Goal: Task Accomplishment & Management: Use online tool/utility

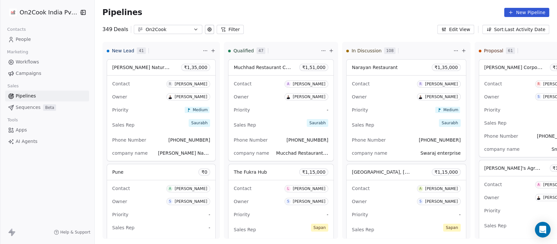
scroll to position [0, 340]
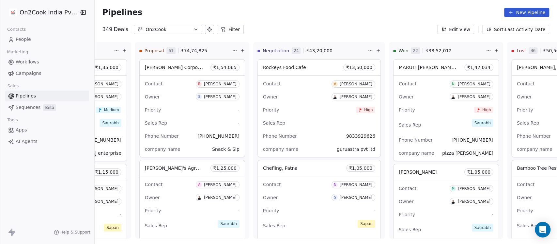
click at [223, 27] on button "Filter" at bounding box center [230, 29] width 27 height 9
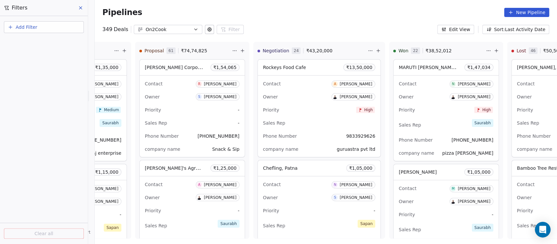
click at [39, 28] on button "Add Filter" at bounding box center [44, 27] width 80 height 12
click at [39, 40] on span "Deal properties" at bounding box center [28, 42] width 35 height 7
type input "*"
type input "**"
click at [44, 64] on div "Owner" at bounding box center [44, 66] width 66 height 7
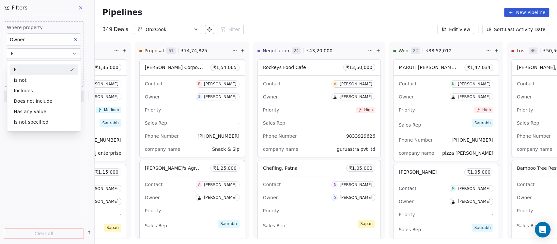
click at [35, 64] on div "Is Is not Includes Does not include Has any value Is not specified" at bounding box center [44, 95] width 74 height 71
click at [33, 71] on div "Is" at bounding box center [44, 69] width 68 height 10
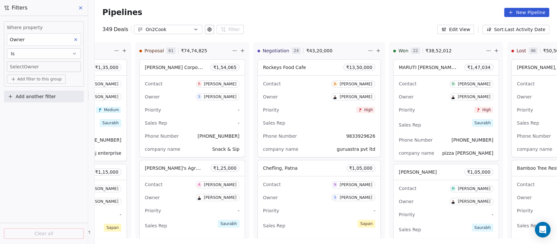
click at [31, 67] on body "On2Cook India Pvt. Ltd. Contacts People Marketing Workflows Campaigns Sales Pip…" at bounding box center [278, 122] width 557 height 244
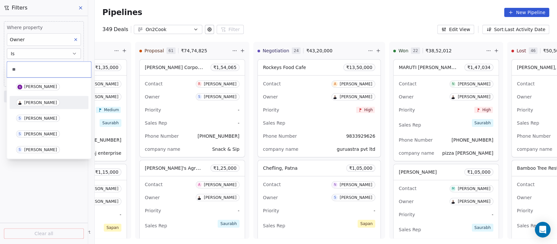
type input "**"
click at [38, 106] on div "[PERSON_NAME]" at bounding box center [49, 102] width 74 height 10
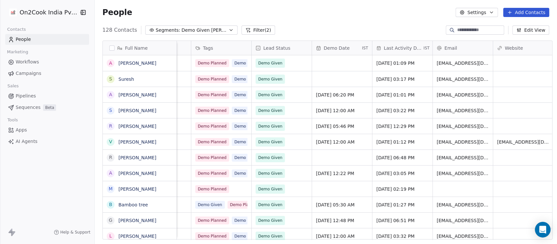
scroll to position [0, 305]
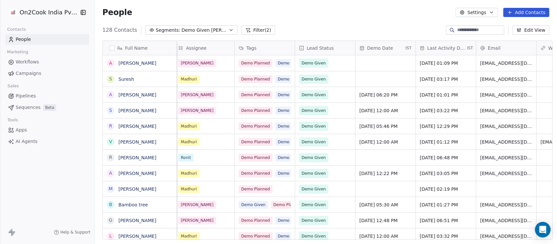
click at [458, 45] on span "Last Activity Date" at bounding box center [446, 48] width 39 height 7
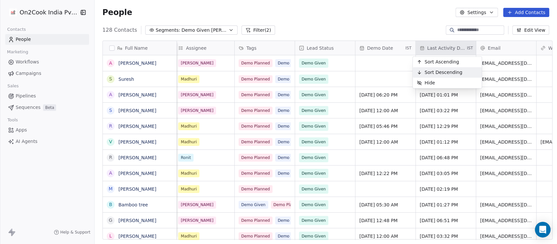
click at [452, 68] on div "Sort Descending" at bounding box center [440, 72] width 54 height 10
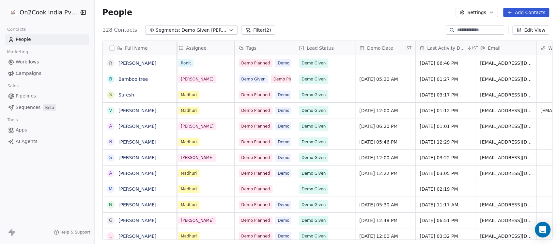
scroll to position [0, 217]
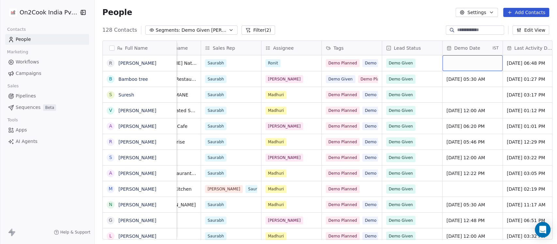
click at [465, 63] on div "grid" at bounding box center [473, 63] width 60 height 16
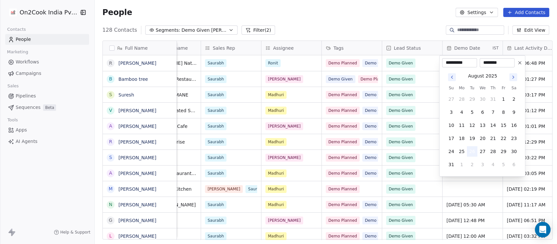
click at [472, 152] on button "26" at bounding box center [472, 151] width 10 height 10
click at [496, 64] on input "********" at bounding box center [497, 62] width 32 height 7
drag, startPoint x: 508, startPoint y: 61, endPoint x: 479, endPoint y: 63, distance: 28.4
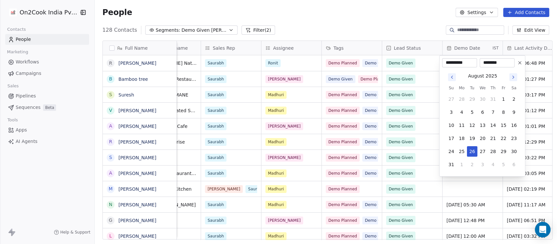
click at [479, 63] on div "**********" at bounding box center [478, 62] width 72 height 9
type input "********"
click at [519, 62] on icon at bounding box center [520, 62] width 5 height 5
type input "**********"
type input "********"
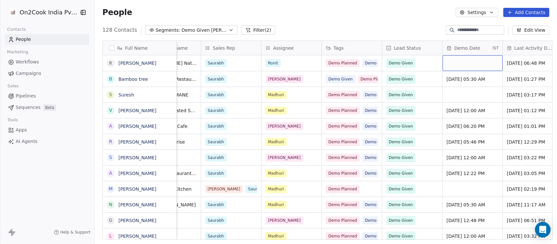
click at [471, 56] on div "grid" at bounding box center [473, 63] width 60 height 16
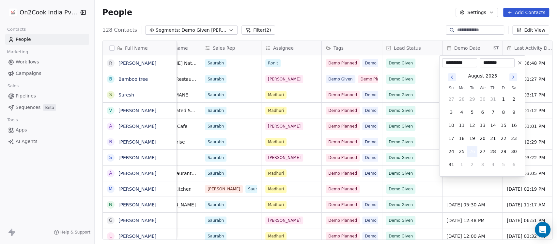
click at [472, 152] on button "26" at bounding box center [472, 151] width 10 height 10
click at [467, 189] on html "On2Cook India Pvt. Ltd. Contacts People Marketing Workflows Campaigns Sales Pip…" at bounding box center [278, 122] width 557 height 244
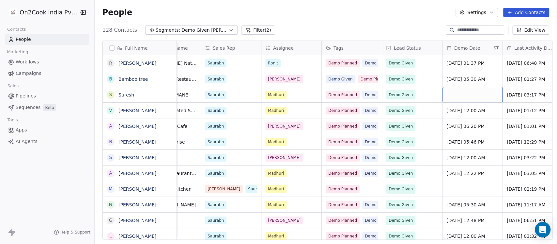
click at [455, 95] on div "grid" at bounding box center [473, 94] width 60 height 15
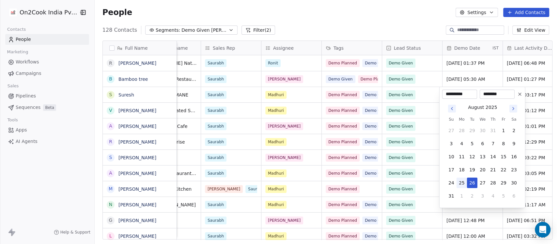
click at [464, 180] on button "25" at bounding box center [462, 182] width 10 height 10
type input "**********"
click at [460, 183] on button "25" at bounding box center [462, 182] width 10 height 10
click at [405, 10] on html "On2Cook India Pvt. Ltd. Contacts People Marketing Workflows Campaigns Sales Pip…" at bounding box center [278, 122] width 557 height 244
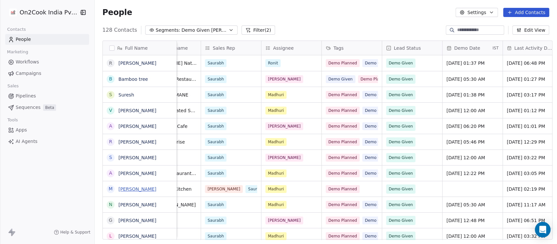
click at [148, 189] on link "[PERSON_NAME]" at bounding box center [138, 188] width 38 height 5
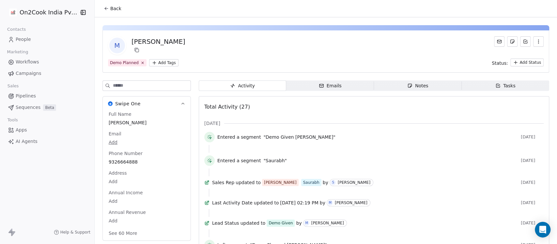
click at [106, 9] on button "Back" at bounding box center [112, 9] width 25 height 12
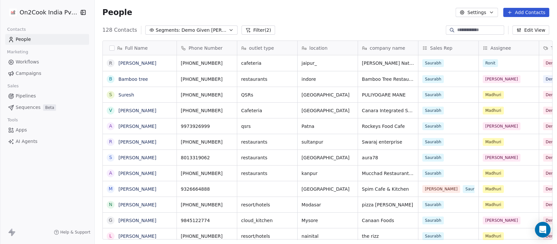
scroll to position [208, 459]
click at [166, 188] on icon "grid" at bounding box center [168, 187] width 5 height 5
click at [130, 186] on link "[PERSON_NAME]" at bounding box center [138, 188] width 38 height 5
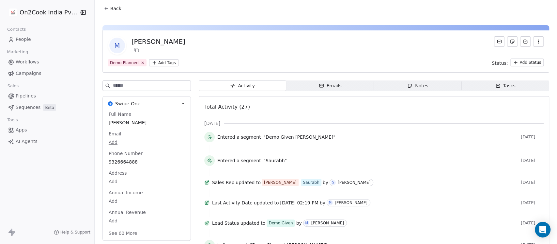
click at [398, 83] on span "Notes Notes" at bounding box center [418, 85] width 88 height 10
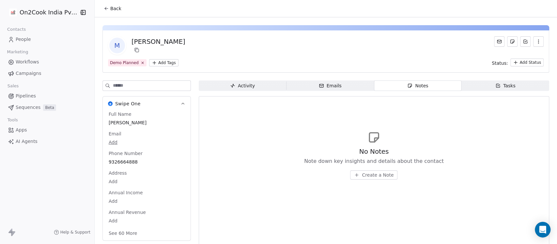
click at [384, 177] on span "Create a Note" at bounding box center [378, 174] width 32 height 7
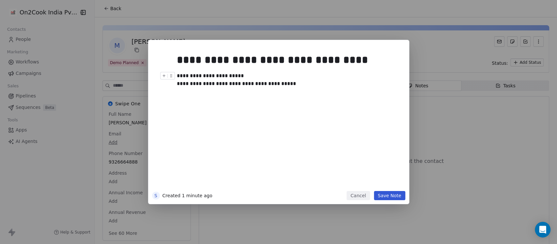
click at [386, 197] on button "Save Note" at bounding box center [389, 195] width 31 height 9
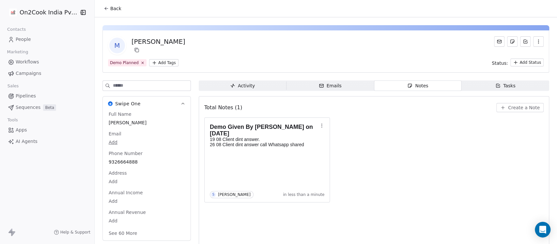
click at [110, 7] on span "Back" at bounding box center [115, 8] width 11 height 7
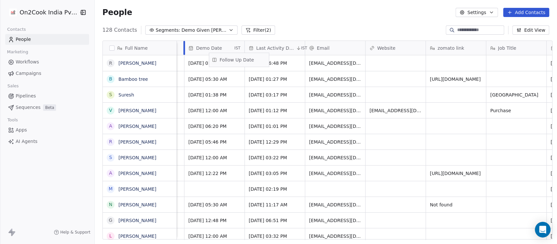
scroll to position [0, 474]
drag, startPoint x: 442, startPoint y: 48, endPoint x: 280, endPoint y: 60, distance: 162.7
click at [280, 60] on div "Full Name R Ravi Kumar Jaipur B Bamboo tree S Suresh V Vinay Manipal A Aashish …" at bounding box center [328, 140] width 450 height 199
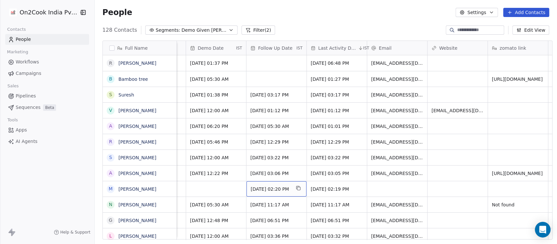
click at [264, 190] on span "28/08/2025 02:20 PM" at bounding box center [271, 188] width 40 height 7
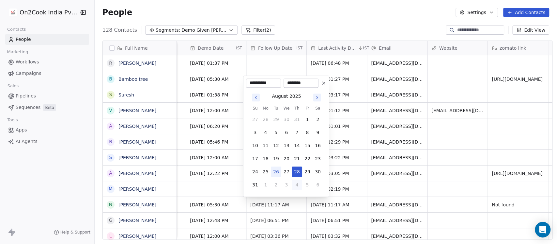
click at [297, 183] on button "4" at bounding box center [297, 184] width 10 height 10
type input "**********"
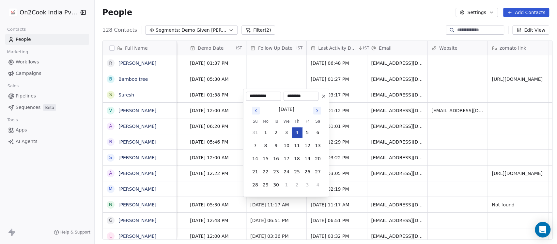
click at [298, 132] on button "4" at bounding box center [297, 132] width 10 height 10
click at [293, 98] on input "********" at bounding box center [301, 96] width 32 height 7
click at [302, 16] on html "On2Cook India Pvt. Ltd. Contacts People Marketing Workflows Campaigns Sales Pip…" at bounding box center [278, 122] width 557 height 244
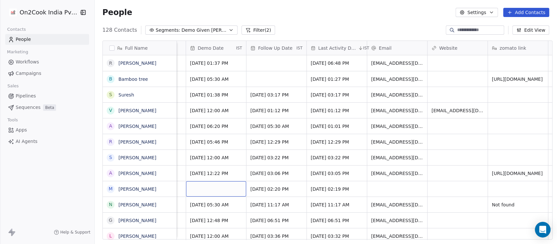
click at [213, 192] on div "grid" at bounding box center [216, 188] width 60 height 15
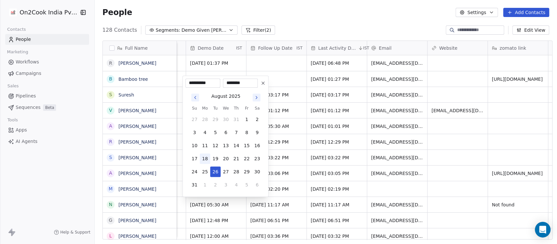
click at [201, 158] on button "18" at bounding box center [205, 158] width 10 height 10
type input "**********"
click at [288, 20] on html "On2Cook India Pvt. Ltd. Contacts People Marketing Workflows Campaigns Sales Pip…" at bounding box center [278, 122] width 557 height 244
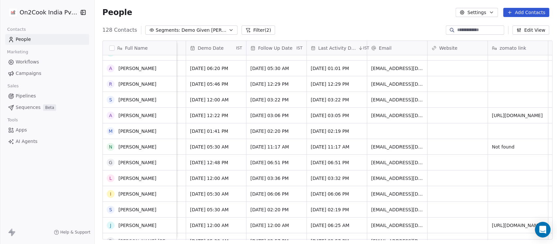
scroll to position [0, 0]
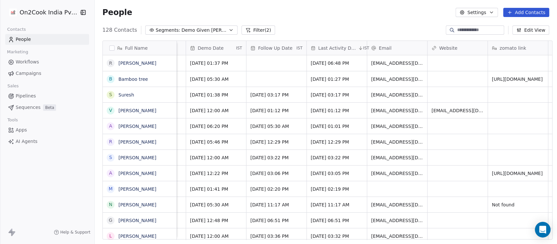
click at [225, 48] on div "Demo Date" at bounding box center [212, 48] width 45 height 7
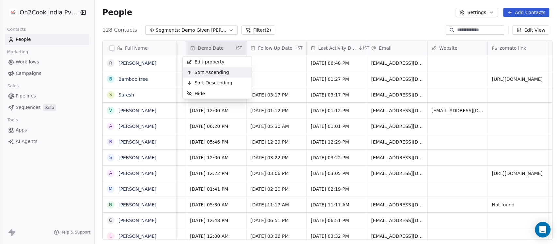
click at [213, 73] on span "Sort Ascending" at bounding box center [212, 72] width 35 height 7
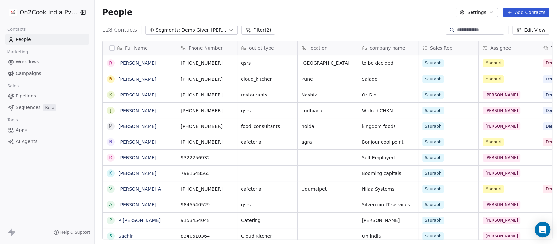
scroll to position [208, 459]
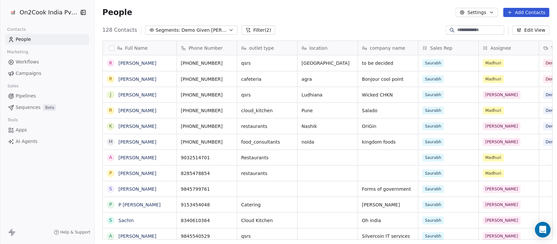
click at [109, 48] on button "button" at bounding box center [111, 47] width 5 height 5
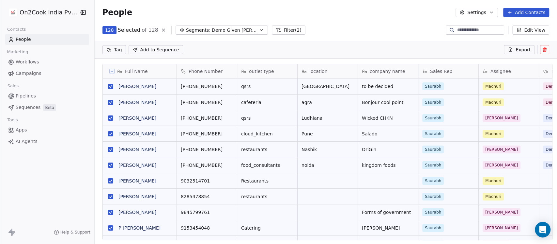
scroll to position [7, 7]
click at [110, 71] on icon at bounding box center [111, 71] width 3 height 3
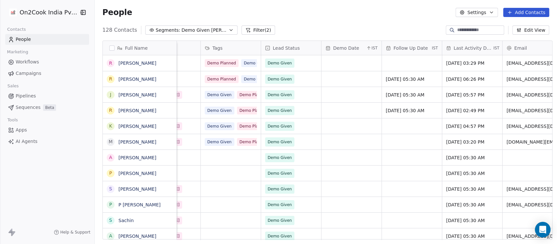
scroll to position [0, 479]
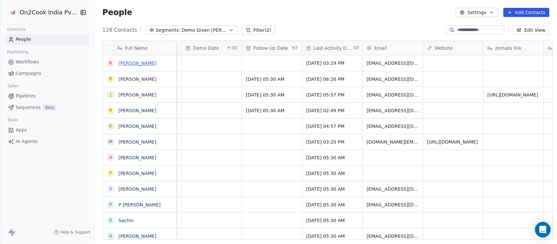
click at [134, 63] on link "[PERSON_NAME]" at bounding box center [138, 62] width 38 height 5
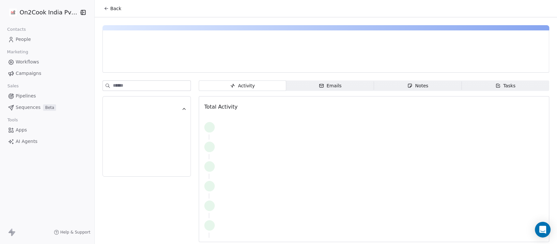
click at [399, 82] on span "Notes Notes" at bounding box center [418, 85] width 88 height 10
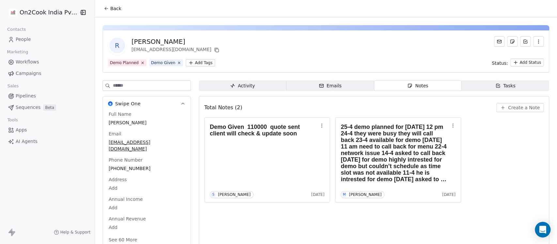
click at [510, 106] on span "Create a Note" at bounding box center [524, 107] width 32 height 7
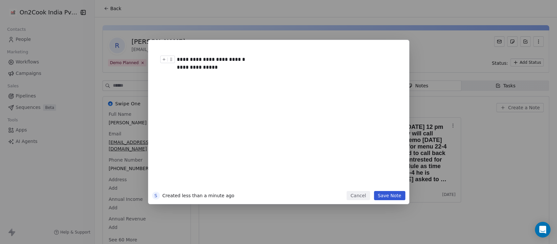
click at [178, 65] on div "**********" at bounding box center [285, 64] width 217 height 16
click at [393, 190] on div "**********" at bounding box center [286, 117] width 227 height 147
click at [393, 195] on button "Save Note" at bounding box center [389, 195] width 31 height 9
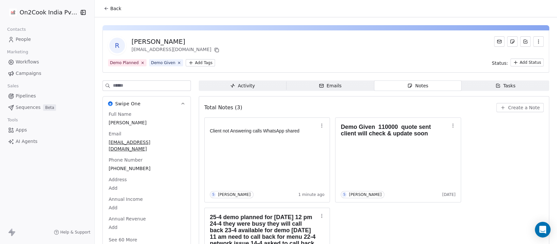
click at [104, 9] on icon at bounding box center [106, 8] width 5 height 5
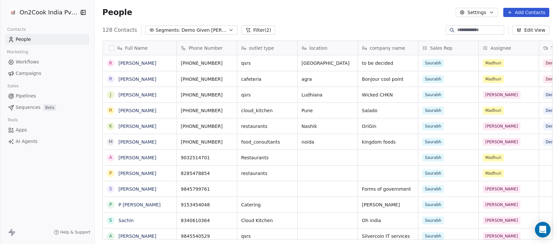
scroll to position [208, 459]
click at [228, 78] on icon "grid" at bounding box center [230, 77] width 5 height 5
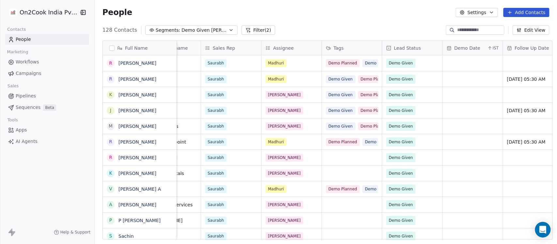
scroll to position [0, 0]
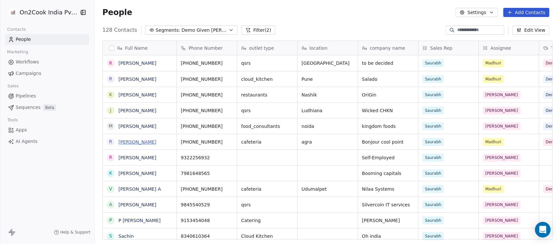
click at [133, 139] on link "Rajeev Yadav" at bounding box center [138, 141] width 38 height 5
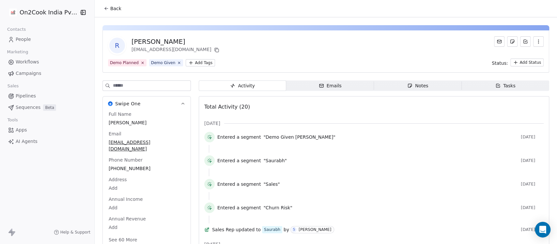
click at [424, 87] on span "Notes Notes" at bounding box center [418, 85] width 88 height 10
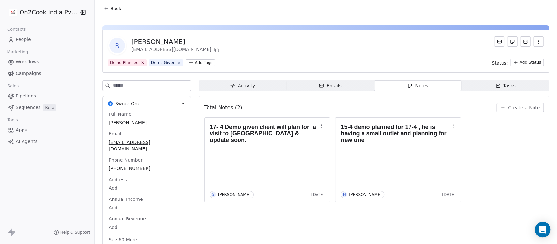
click at [512, 108] on span "Create a Note" at bounding box center [524, 107] width 32 height 7
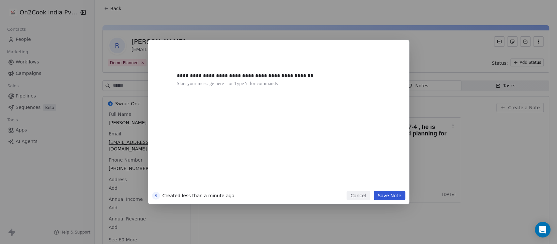
click at [387, 197] on button "Save Note" at bounding box center [389, 195] width 31 height 9
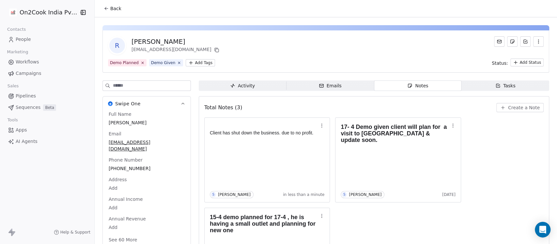
click at [514, 61] on html "On2Cook India Pvt. Ltd. Contacts People Marketing Workflows Campaigns Sales Pip…" at bounding box center [278, 122] width 557 height 244
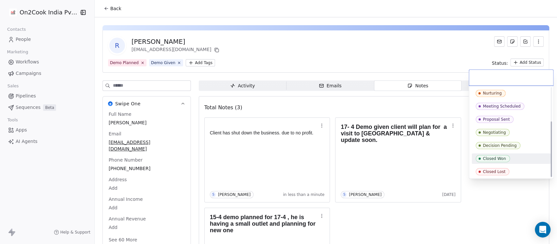
scroll to position [54, 0]
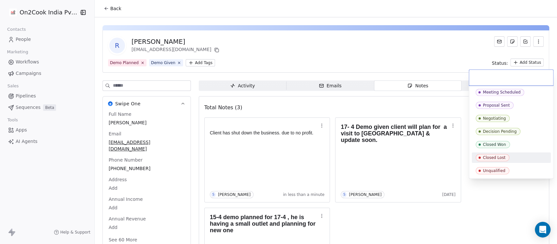
click at [491, 155] on div "Closed Lost" at bounding box center [494, 157] width 23 height 5
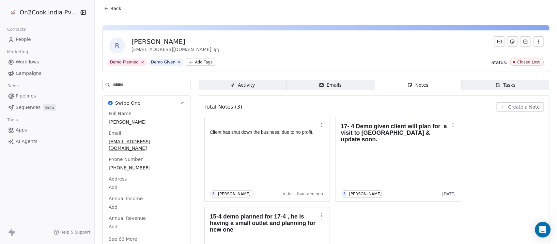
click at [189, 61] on html "On2Cook India Pvt. Ltd. Contacts People Marketing Workflows Campaigns Sales Pip…" at bounding box center [278, 122] width 557 height 244
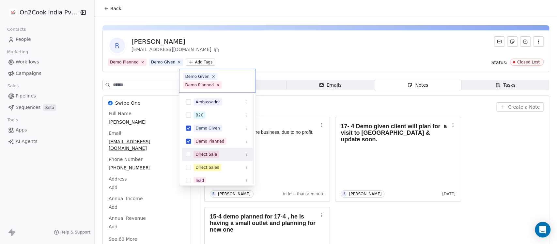
scroll to position [82, 0]
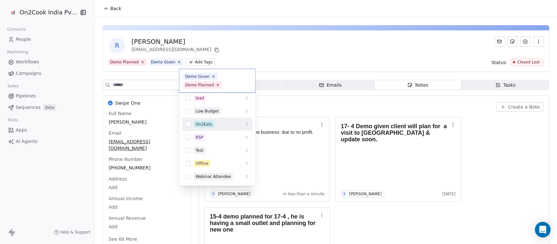
click at [310, 26] on html "On2Cook India Pvt. Ltd. Contacts People Marketing Workflows Campaigns Sales Pip…" at bounding box center [278, 122] width 557 height 244
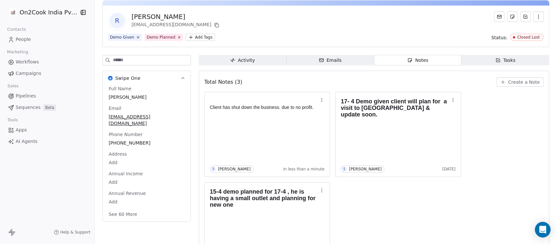
scroll to position [56, 0]
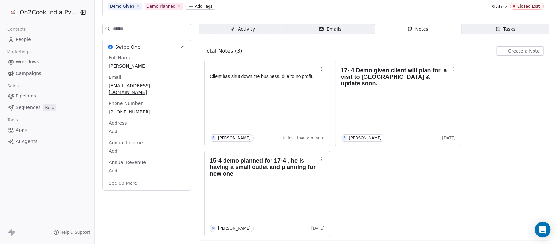
click at [115, 177] on button "See 60 More" at bounding box center [123, 183] width 37 height 12
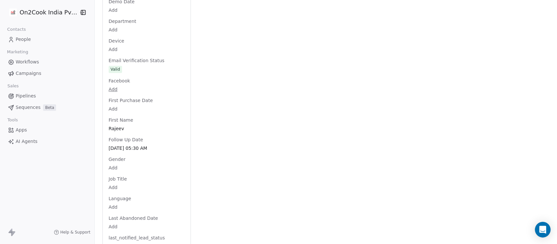
scroll to position [462, 0]
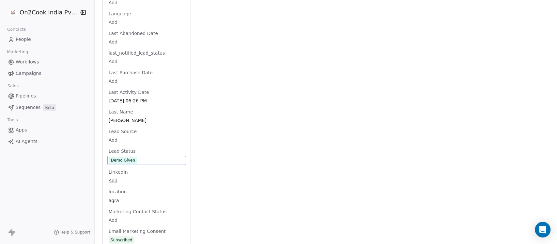
click at [135, 148] on div "Full Name Rajeev Yadav Email ry9483983@gmail.com Phone Number +918958317647 Add…" at bounding box center [146, 124] width 79 height 1300
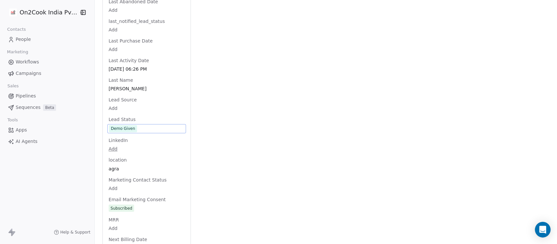
click at [140, 125] on span "Demo Given" at bounding box center [146, 128] width 75 height 7
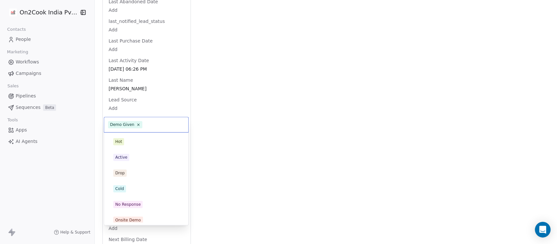
scroll to position [98, 0]
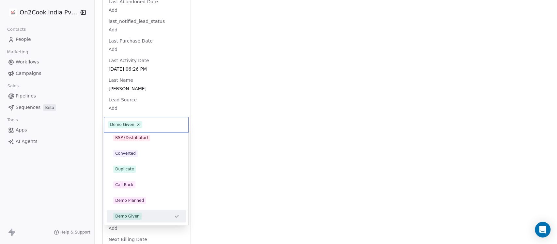
click at [136, 127] on span "Demo Given" at bounding box center [125, 124] width 34 height 7
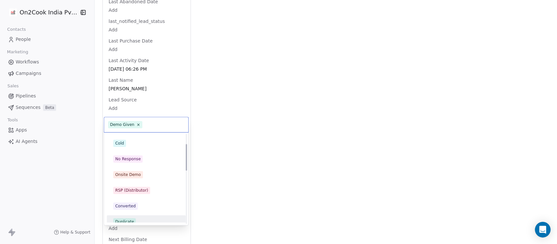
scroll to position [34, 0]
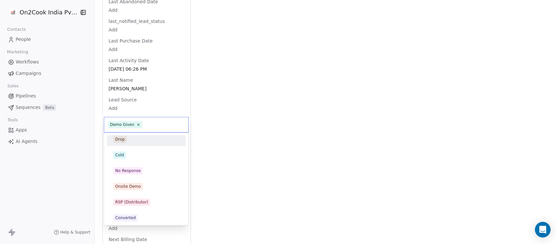
click at [129, 142] on div "Drop" at bounding box center [146, 139] width 66 height 7
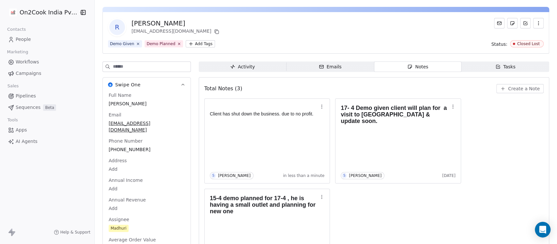
scroll to position [0, 0]
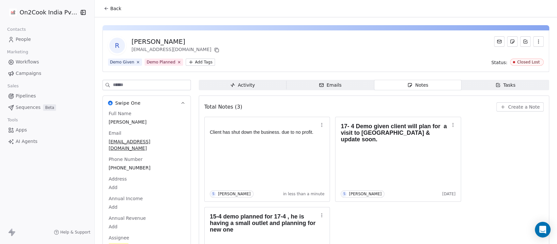
click at [112, 12] on button "Back" at bounding box center [112, 9] width 25 height 12
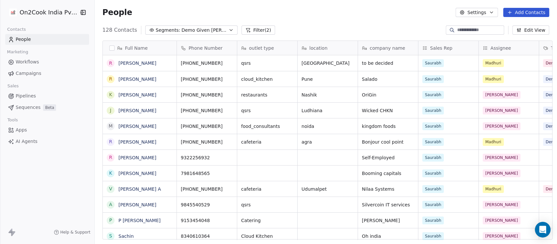
scroll to position [208, 459]
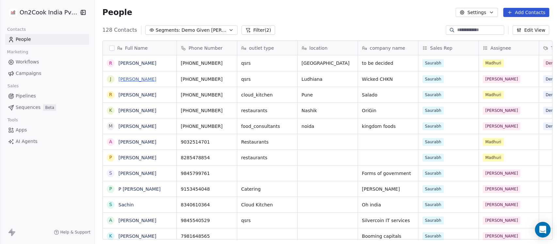
drag, startPoint x: 133, startPoint y: 74, endPoint x: 124, endPoint y: 76, distance: 9.0
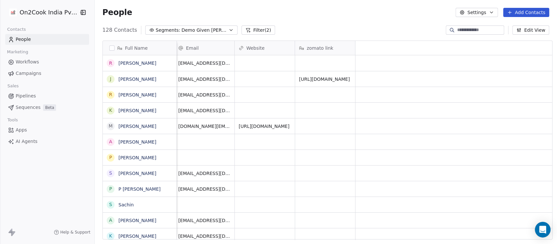
scroll to position [0, 238]
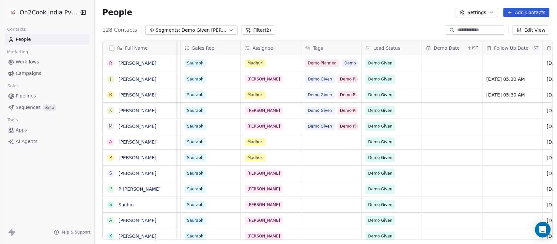
click at [520, 50] on span "Follow Up Date" at bounding box center [511, 48] width 34 height 7
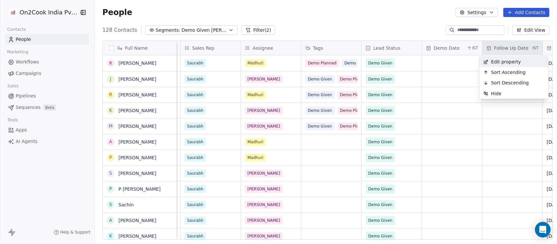
click at [524, 30] on html "On2Cook India Pvt. Ltd. Contacts People Marketing Workflows Campaigns Sales Pip…" at bounding box center [278, 122] width 557 height 244
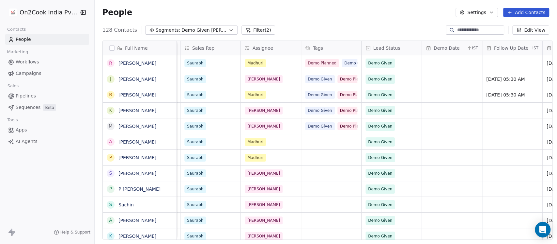
click at [524, 28] on button "Edit View" at bounding box center [531, 29] width 37 height 9
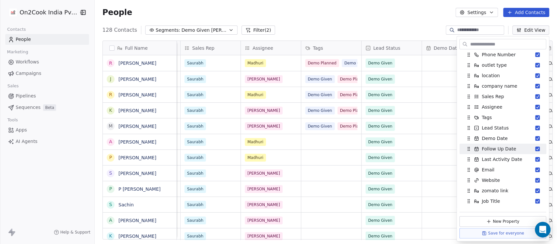
scroll to position [0, 0]
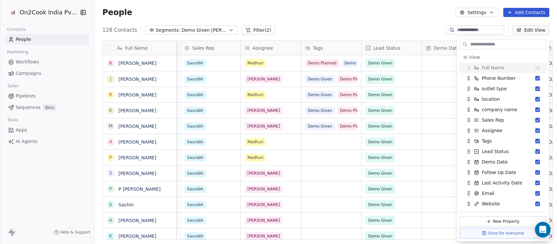
click at [400, 18] on div "People Settings Add Contacts" at bounding box center [326, 12] width 463 height 25
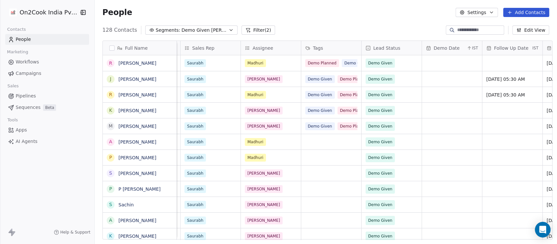
click at [509, 46] on span "Follow Up Date" at bounding box center [511, 48] width 34 height 7
click at [463, 45] on html "On2Cook India Pvt. Ltd. Contacts People Marketing Workflows Campaigns Sales Pip…" at bounding box center [278, 122] width 557 height 244
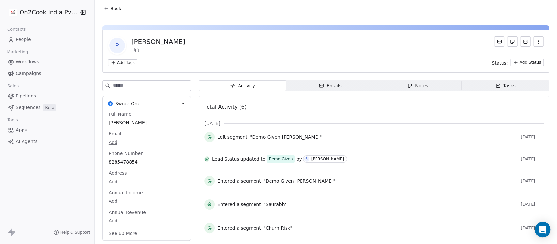
click at [415, 84] on div "Notes" at bounding box center [418, 85] width 21 height 7
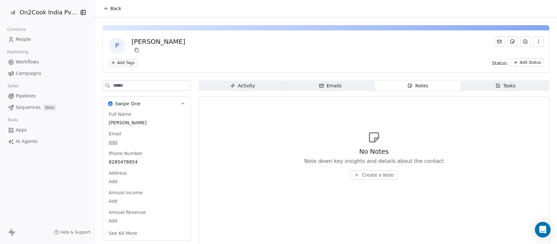
click at [120, 62] on html "On2Cook India Pvt. Ltd. Contacts People Marketing Workflows Campaigns Sales Pip…" at bounding box center [278, 122] width 557 height 244
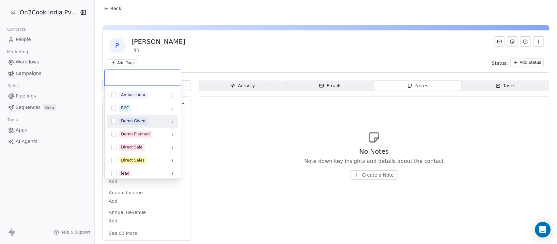
click at [135, 121] on div "Demo Given" at bounding box center [133, 121] width 24 height 6
click at [244, 28] on html "On2Cook India Pvt. Ltd. Contacts People Marketing Workflows Campaigns Sales Pip…" at bounding box center [278, 122] width 557 height 244
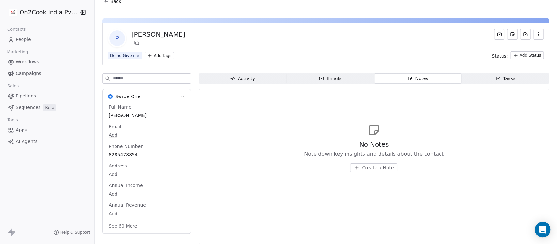
scroll to position [11, 0]
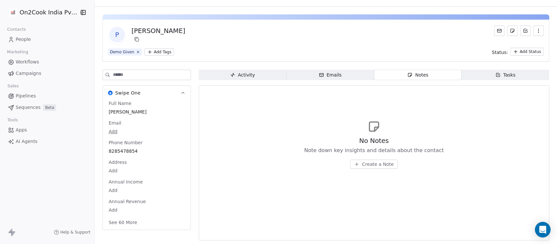
click at [121, 221] on button "See 60 More" at bounding box center [123, 222] width 37 height 12
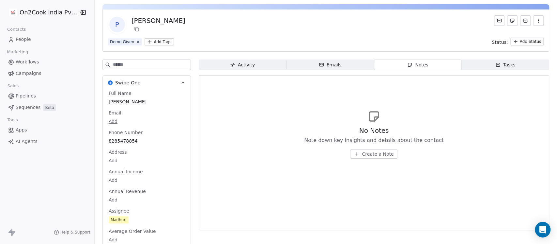
scroll to position [0, 0]
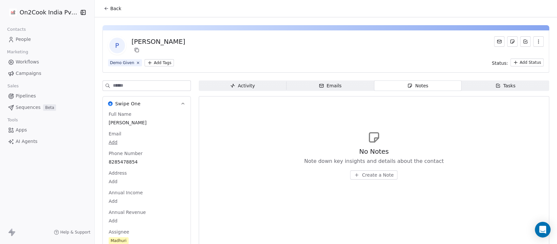
click at [154, 60] on html "On2Cook India Pvt. Ltd. Contacts People Marketing Workflows Campaigns Sales Pip…" at bounding box center [278, 122] width 557 height 244
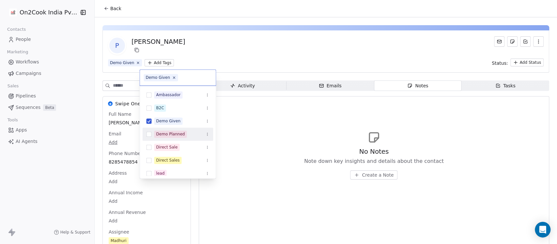
click at [171, 131] on div "Demo Planned" at bounding box center [170, 134] width 29 height 6
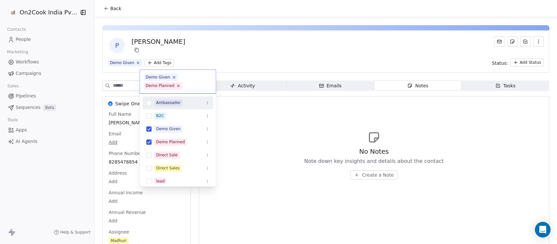
click at [259, 43] on html "On2Cook India Pvt. Ltd. Contacts People Marketing Workflows Campaigns Sales Pip…" at bounding box center [278, 122] width 557 height 244
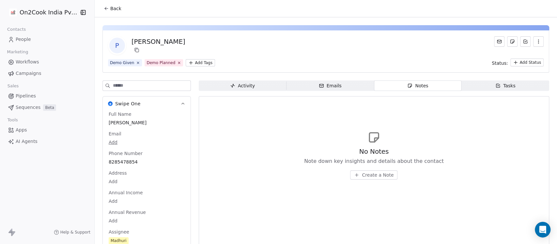
click at [380, 175] on span "Create a Note" at bounding box center [378, 174] width 32 height 7
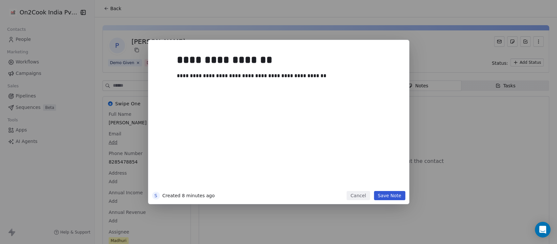
click at [385, 197] on button "Save Note" at bounding box center [389, 195] width 31 height 9
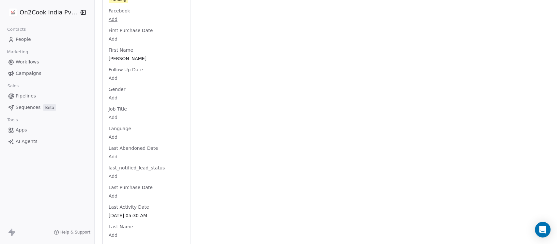
scroll to position [696, 0]
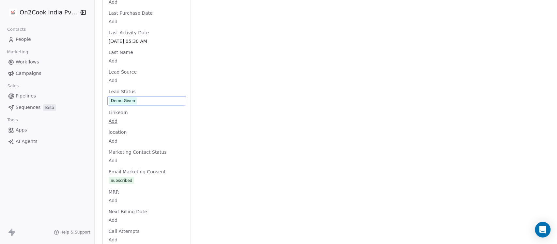
click at [132, 93] on div "Full Name Pavan Email Add Phone Number 8285478854 Address Add Annual Income Add…" at bounding box center [146, 64] width 79 height 1300
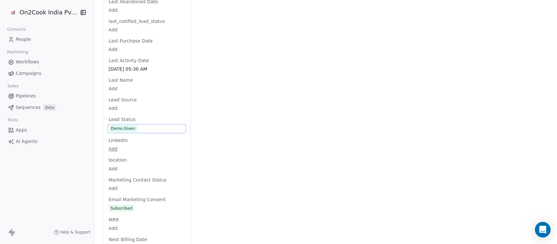
click at [144, 125] on span "Demo Given" at bounding box center [146, 128] width 75 height 7
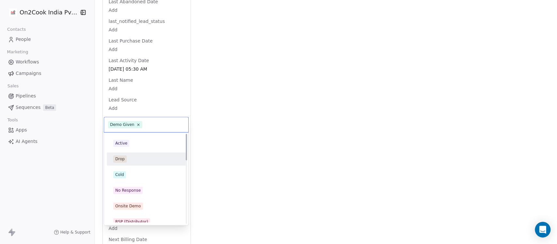
scroll to position [0, 0]
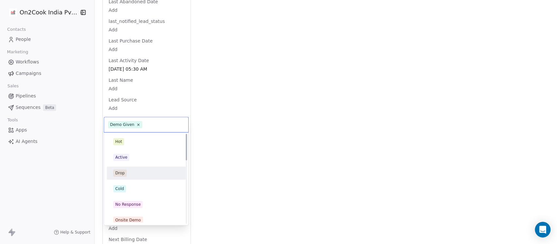
click at [141, 172] on div "Drop" at bounding box center [146, 172] width 66 height 7
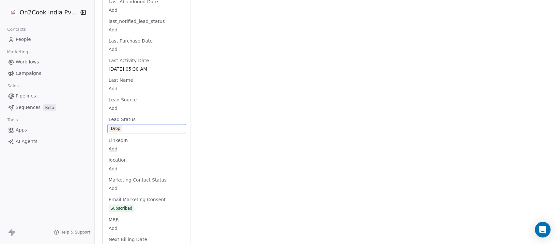
click at [229, 105] on div "Activity Activity Emails Emails Notes Notes Tasks Tasks Total Notes (1) Create …" at bounding box center [374, 80] width 351 height 1337
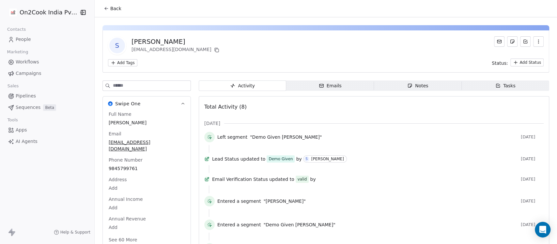
click at [383, 88] on span "Notes Notes" at bounding box center [418, 85] width 88 height 10
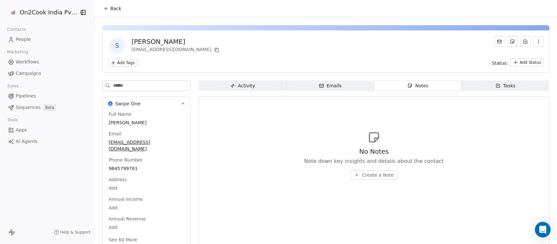
click at [368, 175] on span "Create a Note" at bounding box center [378, 174] width 32 height 7
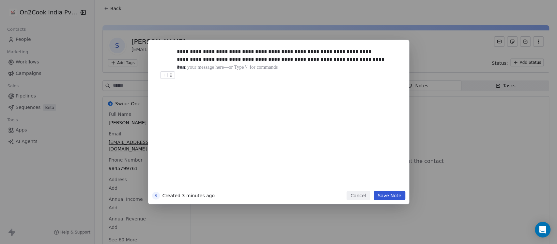
click at [394, 192] on button "Save Note" at bounding box center [389, 195] width 31 height 9
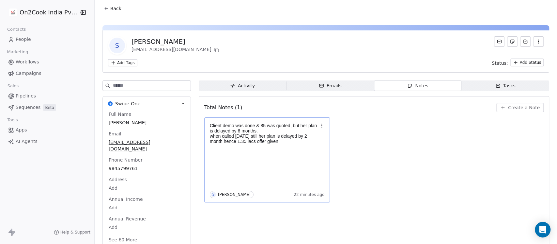
click at [275, 139] on p "when called [DATE] still her plan is delayed by 2 month hence 1.35 lacs offer g…" at bounding box center [264, 138] width 108 height 10
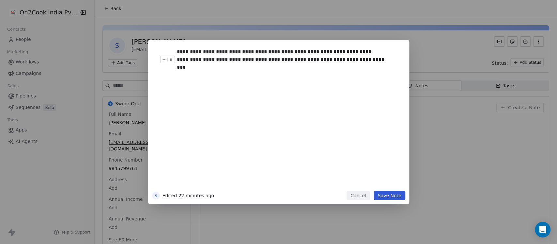
click at [372, 61] on div "**********" at bounding box center [285, 60] width 217 height 8
click at [394, 193] on button "Save Note" at bounding box center [389, 195] width 31 height 9
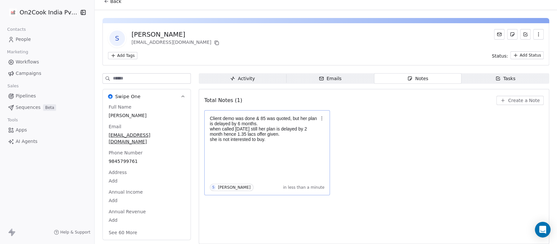
scroll to position [11, 0]
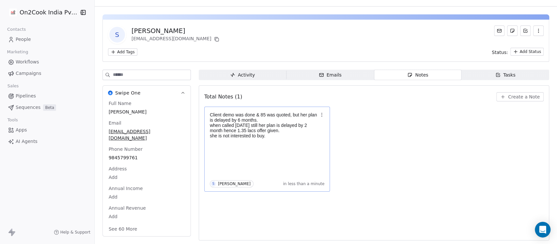
click at [115, 226] on button "See 60 More" at bounding box center [123, 229] width 37 height 12
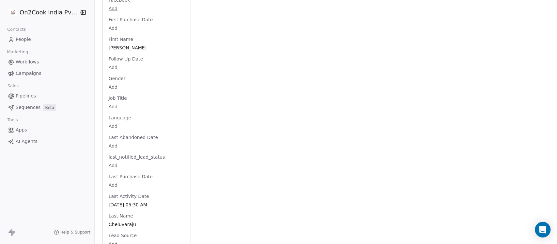
scroll to position [591, 0]
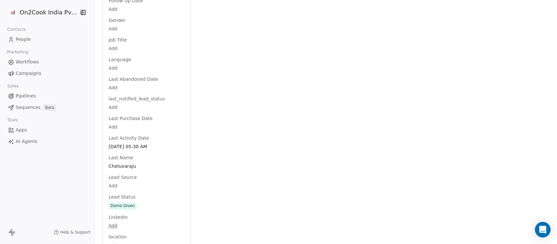
click at [136, 199] on div "Full Name [PERSON_NAME] Email [EMAIL_ADDRESS][DOMAIN_NAME] Phone Number [PHONE_…" at bounding box center [146, 169] width 79 height 1300
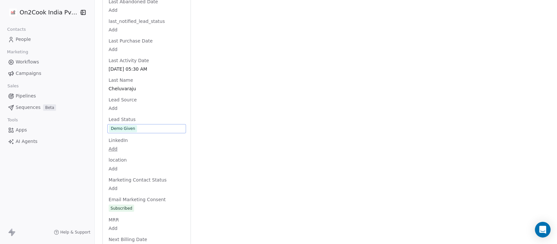
click at [143, 125] on span "Demo Given" at bounding box center [146, 128] width 75 height 7
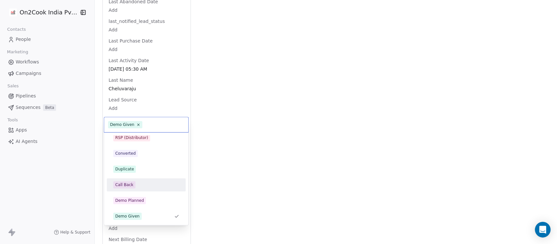
scroll to position [0, 0]
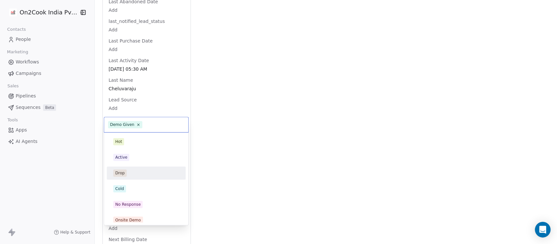
click at [133, 173] on div "Drop" at bounding box center [146, 172] width 66 height 7
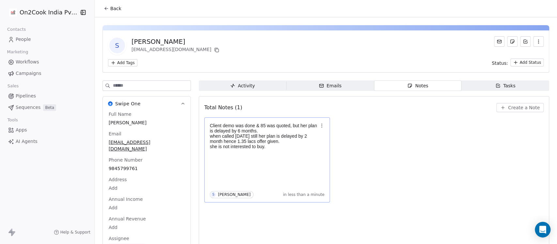
click at [408, 85] on div "Notes" at bounding box center [418, 85] width 21 height 7
click at [274, 145] on p "she is not interested to buy." at bounding box center [264, 146] width 108 height 5
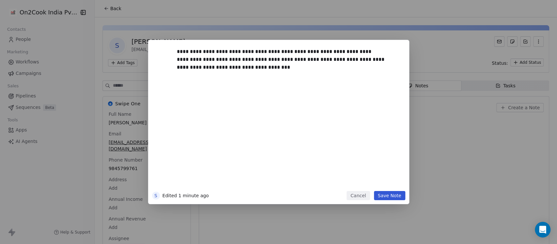
click at [386, 191] on button "Save Note" at bounding box center [389, 195] width 31 height 9
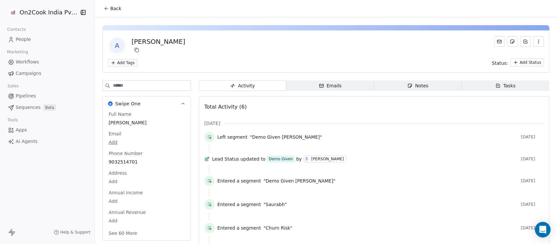
click at [415, 90] on span "Notes Notes" at bounding box center [418, 85] width 88 height 10
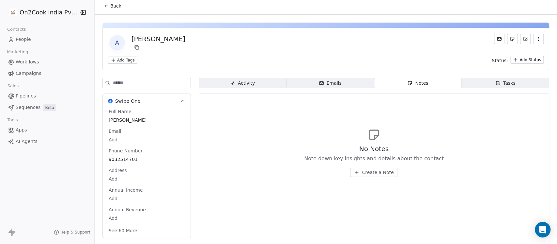
scroll to position [11, 0]
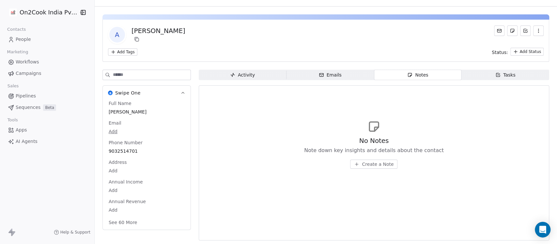
click at [124, 220] on button "See 60 More" at bounding box center [123, 222] width 37 height 12
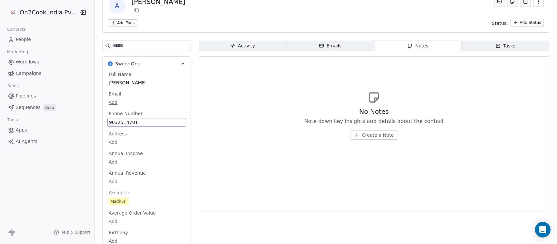
click at [148, 121] on span "9032514701" at bounding box center [146, 122] width 75 height 7
click at [135, 121] on span "9032514701" at bounding box center [146, 122] width 75 height 7
click at [369, 138] on html "On2Cook India Pvt. Ltd. Contacts People Marketing Workflows Campaigns Sales Pip…" at bounding box center [278, 122] width 557 height 244
click at [367, 135] on span "Create a Note" at bounding box center [378, 135] width 32 height 7
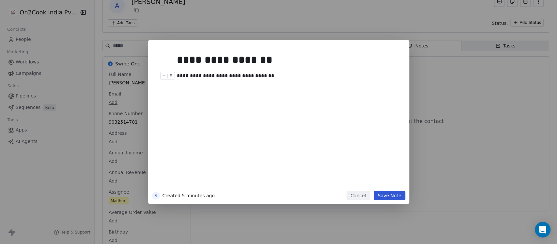
click at [218, 74] on div "**********" at bounding box center [285, 76] width 217 height 8
click at [385, 196] on button "Save Note" at bounding box center [389, 195] width 31 height 9
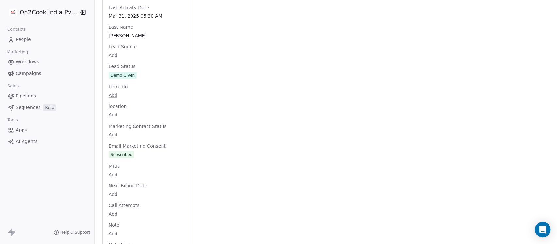
scroll to position [737, 0]
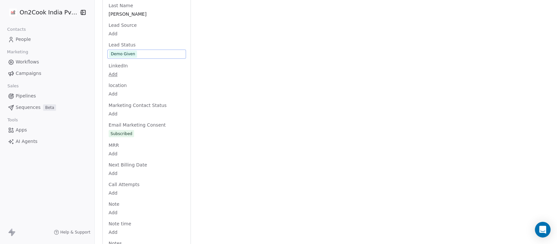
click at [136, 57] on div "Full Name Anurag Pendiyala Email Add Phone Number 9032514701 Address Add Annual…" at bounding box center [146, 21] width 79 height 1294
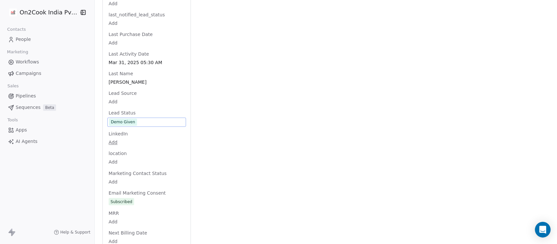
click at [135, 123] on span "Demo Given" at bounding box center [146, 121] width 75 height 7
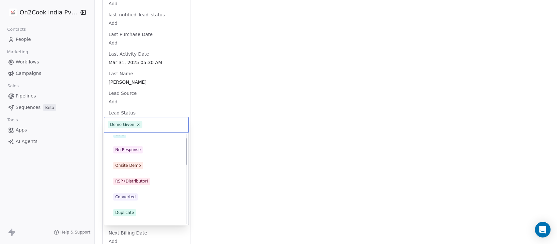
scroll to position [0, 0]
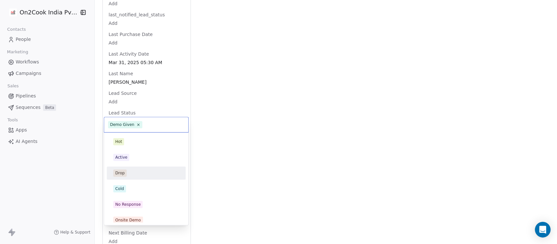
click at [127, 175] on div "Drop" at bounding box center [146, 172] width 66 height 7
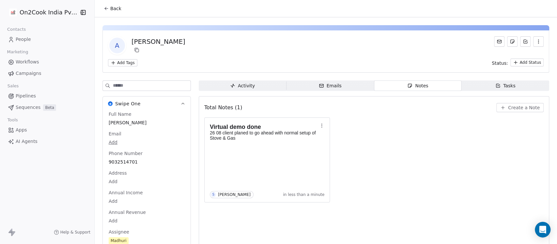
click at [129, 63] on html "On2Cook India Pvt. Ltd. Contacts People Marketing Workflows Campaigns Sales Pip…" at bounding box center [278, 122] width 557 height 244
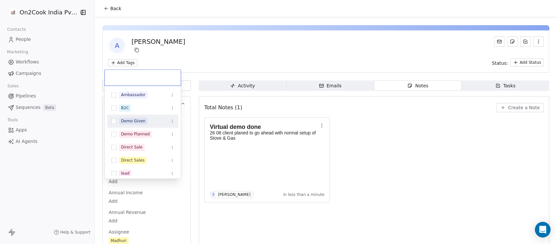
click at [136, 121] on div "Demo Given" at bounding box center [133, 121] width 24 height 6
click at [241, 51] on html "On2Cook India Pvt. Ltd. Contacts People Marketing Workflows Campaigns Sales Pip…" at bounding box center [278, 122] width 557 height 244
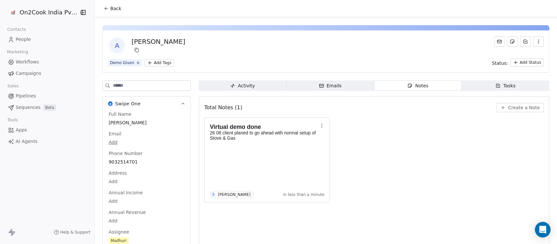
click at [104, 9] on icon at bounding box center [106, 8] width 5 height 5
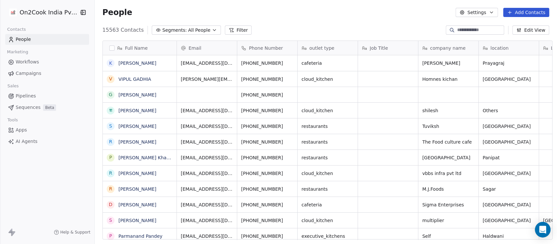
scroll to position [208, 459]
click at [199, 31] on span "All People" at bounding box center [199, 30] width 22 height 7
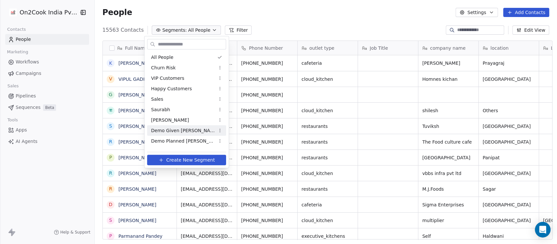
click at [172, 133] on span "Demo Given [PERSON_NAME]" at bounding box center [183, 130] width 64 height 7
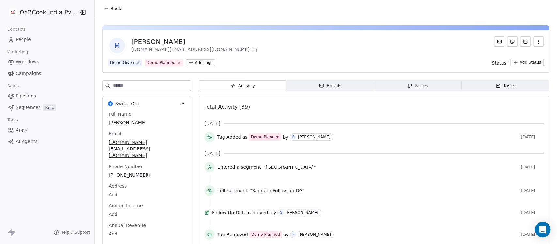
click at [408, 88] on div "Notes" at bounding box center [418, 85] width 21 height 7
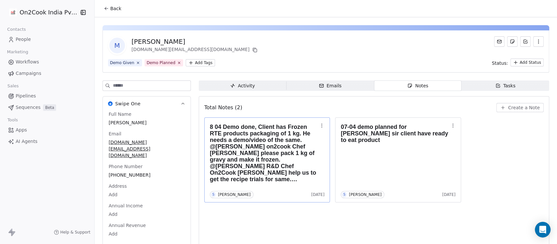
click at [300, 168] on h1 "8 04 Demo done, Client has Frozen RTE products packaging of 1 kg. He needs a de…" at bounding box center [264, 152] width 108 height 59
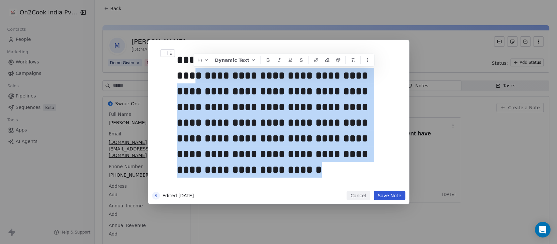
drag, startPoint x: 378, startPoint y: 158, endPoint x: 177, endPoint y: 75, distance: 217.3
click at [177, 75] on div "**********" at bounding box center [285, 107] width 217 height 110
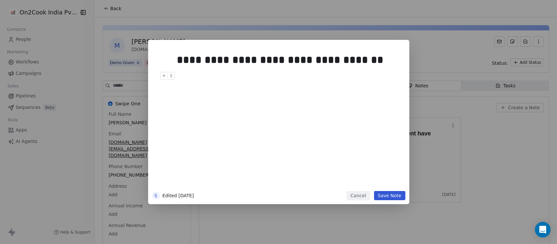
click at [216, 76] on div at bounding box center [288, 76] width 223 height 8
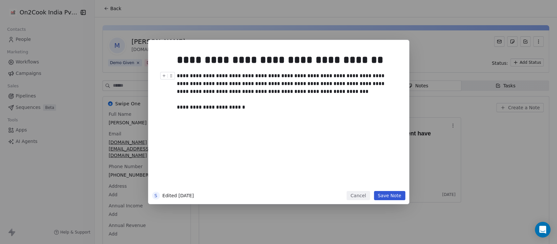
click at [218, 108] on div "**********" at bounding box center [285, 91] width 217 height 39
click at [398, 194] on button "Save Note" at bounding box center [389, 195] width 31 height 9
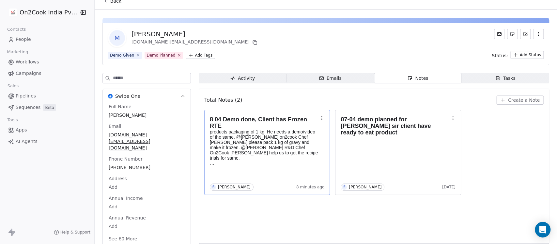
scroll to position [11, 0]
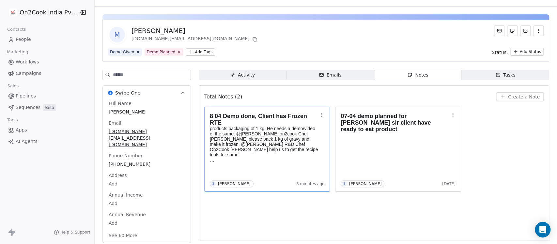
click at [121, 229] on button "See 60 More" at bounding box center [123, 235] width 37 height 12
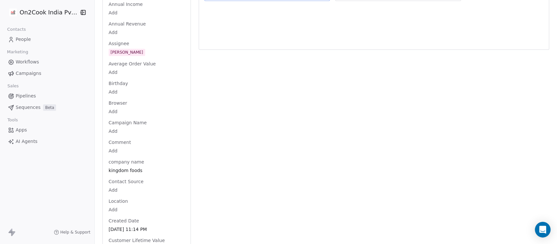
scroll to position [180, 0]
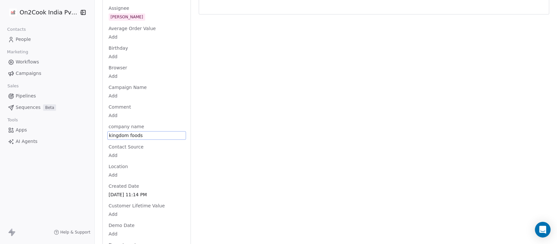
click at [144, 132] on span "kingdom foods" at bounding box center [146, 135] width 75 height 7
click at [248, 120] on html "On2Cook India Pvt. Ltd. Contacts People Marketing Workflows Campaigns Sales Pip…" at bounding box center [278, 122] width 557 height 244
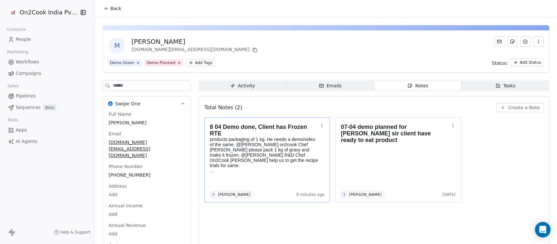
click at [183, 40] on div "M [PERSON_NAME] [DOMAIN_NAME][EMAIL_ADDRESS][DOMAIN_NAME]" at bounding box center [326, 45] width 436 height 18
click at [178, 41] on div "[PERSON_NAME]" at bounding box center [195, 41] width 127 height 9
click at [143, 121] on span "[PERSON_NAME]" at bounding box center [146, 123] width 75 height 7
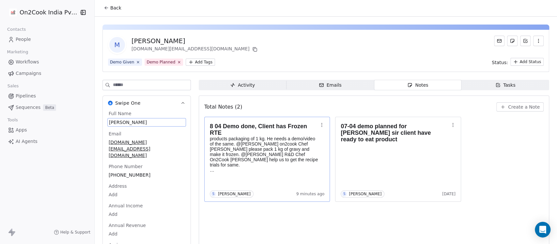
click at [152, 120] on span "[PERSON_NAME]" at bounding box center [146, 122] width 75 height 7
type textarea "**********"
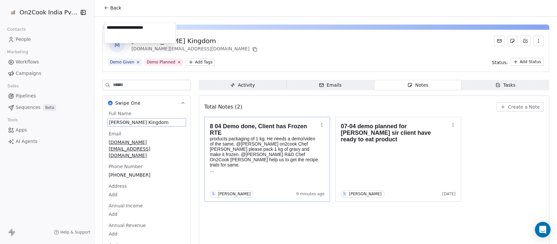
scroll to position [96, 0]
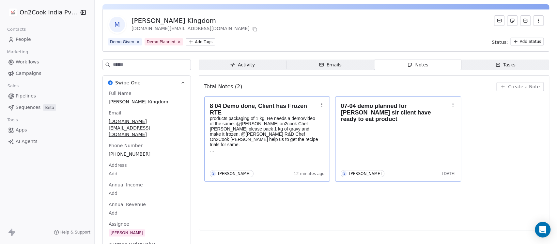
scroll to position [0, 0]
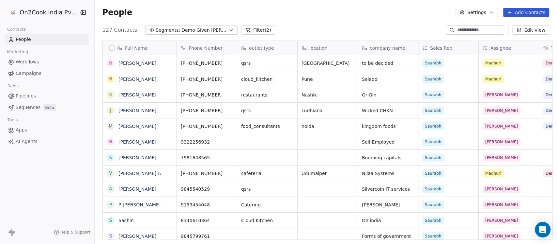
scroll to position [208, 459]
click at [26, 42] on span "People" at bounding box center [23, 39] width 15 height 7
click at [30, 96] on span "Pipelines" at bounding box center [26, 95] width 20 height 7
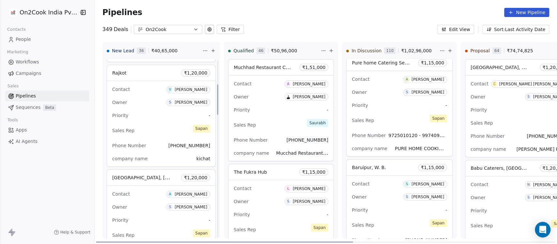
scroll to position [140, 0]
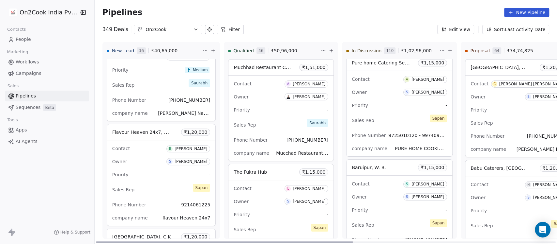
click at [328, 48] on button at bounding box center [332, 51] width 8 height 8
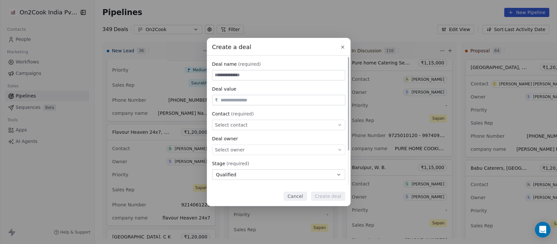
paste input "**********"
click at [224, 74] on input "**********" at bounding box center [279, 75] width 133 height 10
click at [217, 75] on input "**********" at bounding box center [279, 75] width 133 height 10
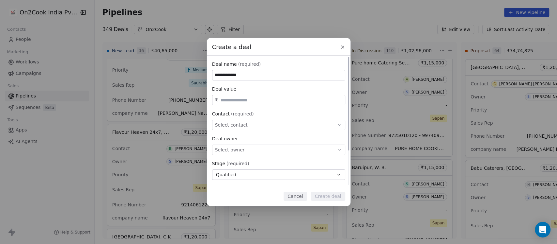
type input "**********"
type input "********"
click at [248, 124] on div "Select contact" at bounding box center [278, 125] width 133 height 10
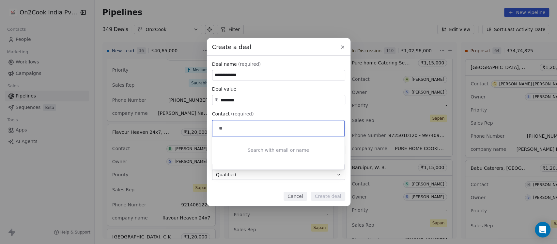
type input "*"
click at [228, 125] on input at bounding box center [279, 127] width 123 height 7
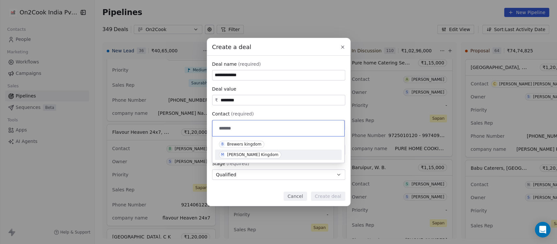
type input "*******"
click at [254, 152] on div "Manmohan Singh Kingdom" at bounding box center [252, 154] width 51 height 5
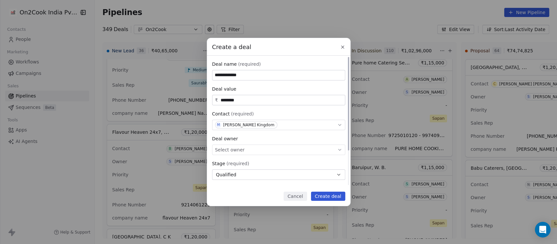
click at [241, 144] on div "Select owner" at bounding box center [278, 149] width 133 height 10
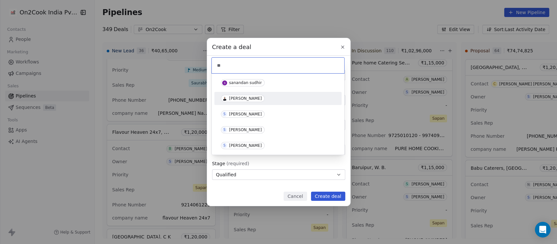
type input "**"
click at [258, 101] on div "[PERSON_NAME]" at bounding box center [278, 98] width 114 height 7
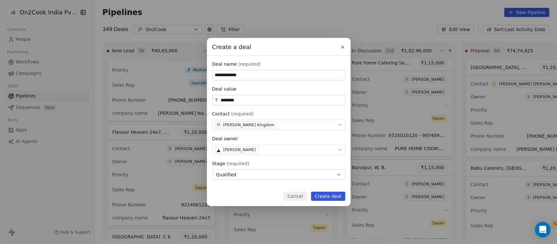
click at [336, 194] on button "Create deal" at bounding box center [328, 195] width 34 height 9
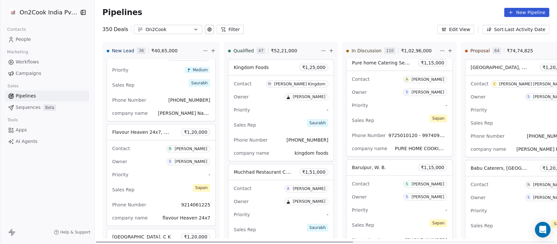
click at [267, 107] on div "Priority -" at bounding box center [281, 109] width 95 height 10
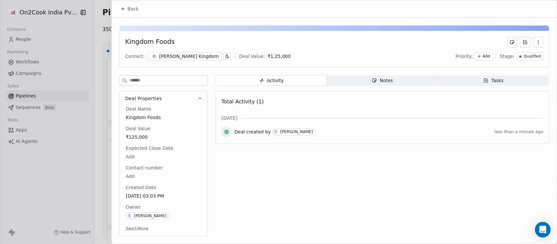
click at [489, 54] on span "Add" at bounding box center [487, 57] width 8 height 6
click at [473, 92] on span "Low" at bounding box center [476, 90] width 8 height 5
click at [341, 194] on div "Activity Activity Notes Notes Tasks Tasks Total Activity (1) Aug 2025 Deal crea…" at bounding box center [382, 157] width 333 height 165
click at [128, 7] on span "Back" at bounding box center [132, 9] width 11 height 7
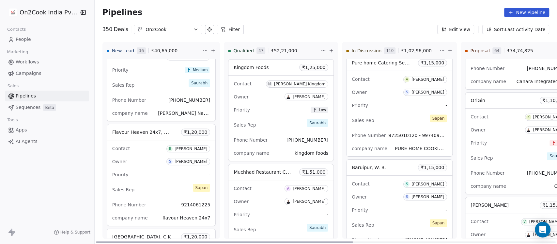
scroll to position [596, 0]
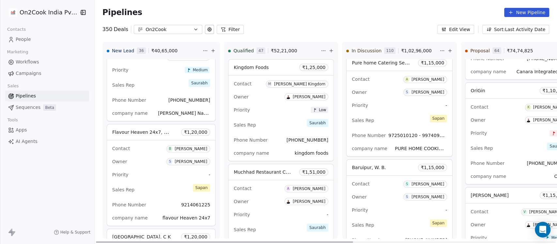
click at [505, 132] on div "Priority High" at bounding box center [520, 133] width 98 height 10
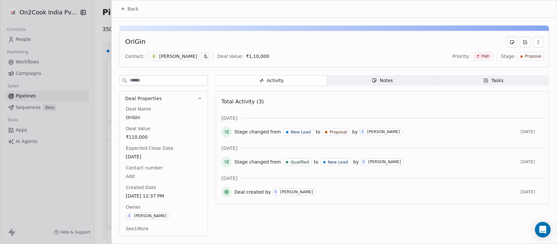
click at [387, 82] on div "Notes" at bounding box center [382, 80] width 21 height 7
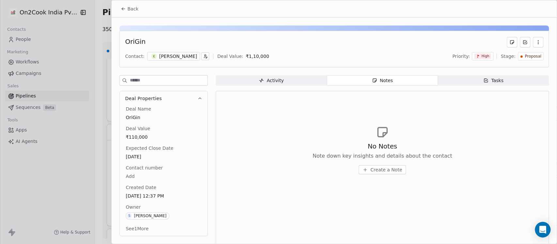
click at [161, 56] on div "[PERSON_NAME]" at bounding box center [178, 56] width 38 height 7
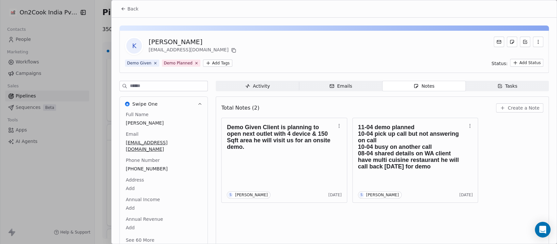
click at [332, 218] on div "Total Notes (2) Create a Note Demo Given Client is planning to open next outlet…" at bounding box center [382, 174] width 322 height 146
click at [513, 104] on span "Create a Note" at bounding box center [524, 107] width 32 height 7
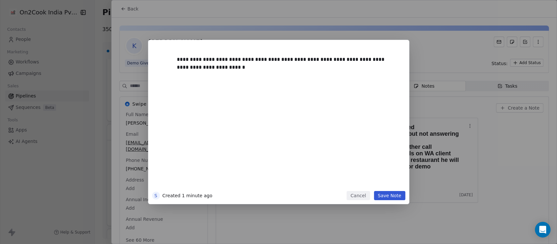
click at [399, 194] on button "Save Note" at bounding box center [389, 195] width 31 height 9
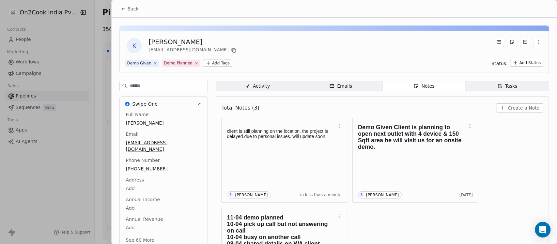
click at [132, 7] on span "Back" at bounding box center [132, 9] width 11 height 7
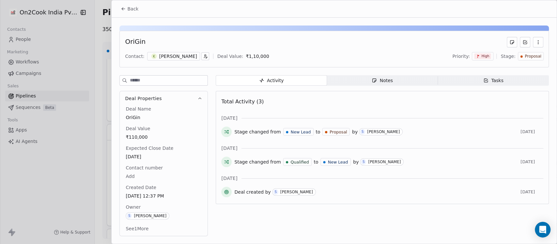
click at [141, 230] on button "See 1 More" at bounding box center [137, 228] width 31 height 12
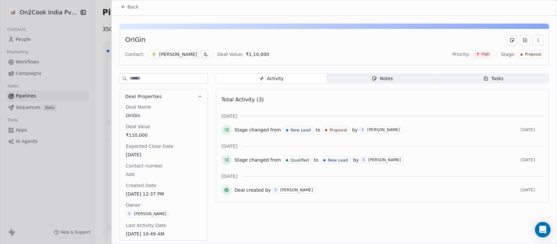
scroll to position [3, 0]
click at [159, 195] on span "May 07, 2025 12:37 PM" at bounding box center [163, 193] width 75 height 7
click at [152, 152] on span "May 30, 2025" at bounding box center [164, 153] width 76 height 7
click at [152, 152] on span "May 30, 2025" at bounding box center [163, 154] width 75 height 7
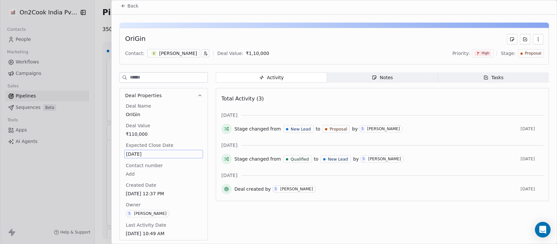
click at [152, 152] on span "May 30, 2025" at bounding box center [163, 154] width 75 height 7
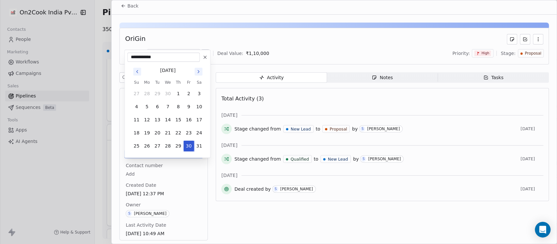
click at [199, 69] on icon "Go to next month" at bounding box center [198, 71] width 5 height 5
click at [201, 57] on icon "Go to next month" at bounding box center [198, 58] width 5 height 5
click at [170, 178] on html "On2Cook India Pvt. Ltd. Contacts People Marketing Workflows Campaigns Sales Pip…" at bounding box center [278, 122] width 557 height 244
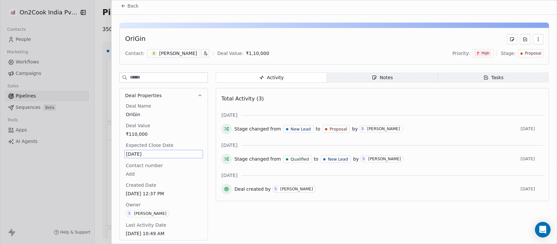
click at [161, 155] on span "May 30, 2025" at bounding box center [163, 154] width 75 height 7
click at [151, 153] on span "May 30, 2025" at bounding box center [163, 154] width 75 height 7
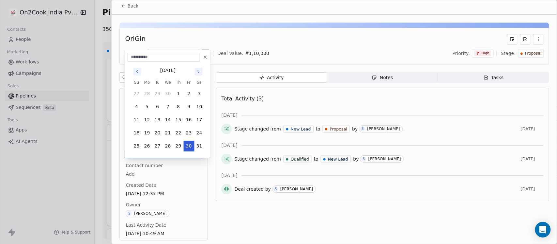
click at [181, 179] on html "On2Cook India Pvt. Ltd. Contacts People Marketing Workflows Campaigns Sales Pip…" at bounding box center [278, 122] width 557 height 244
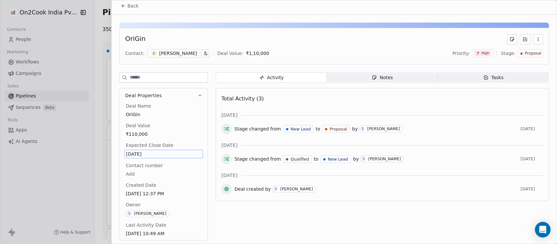
click at [154, 174] on body "On2Cook India Pvt. Ltd. Contacts People Marketing Workflows Campaigns Sales Pip…" at bounding box center [278, 122] width 557 height 244
click at [134, 151] on span "May 30, 2025" at bounding box center [163, 154] width 75 height 7
click at [168, 153] on span "May 30, 2025" at bounding box center [163, 154] width 75 height 7
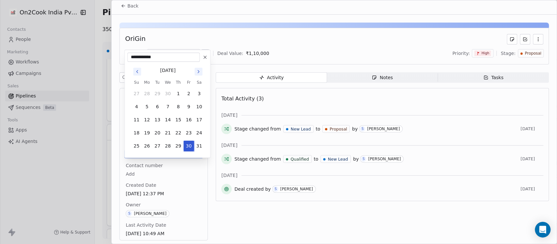
click at [183, 169] on html "On2Cook India Pvt. Ltd. Contacts People Marketing Workflows Campaigns Sales Pip…" at bounding box center [278, 122] width 557 height 244
click at [187, 190] on html "On2Cook India Pvt. Ltd. Contacts People Marketing Workflows Campaigns Sales Pip…" at bounding box center [278, 122] width 557 height 244
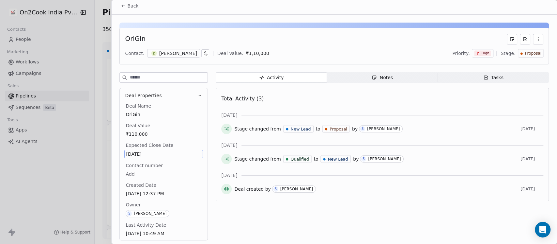
click at [375, 229] on div "Activity Activity Notes Notes Tasks Tasks Total Activity (3) Aug 2025 Stage cha…" at bounding box center [382, 158] width 333 height 172
click at [131, 8] on span "Back" at bounding box center [132, 6] width 11 height 7
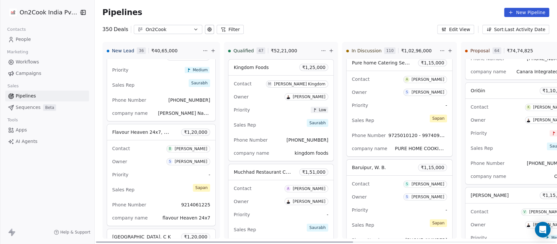
click at [513, 142] on div "Sales Rep Saurabh" at bounding box center [520, 148] width 98 height 14
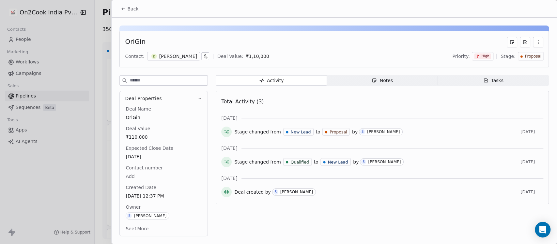
click at [131, 6] on span "Back" at bounding box center [132, 9] width 11 height 7
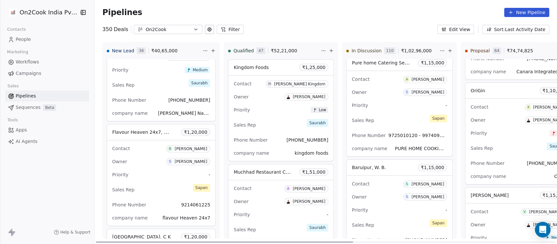
click at [553, 47] on html "On2Cook India Pvt. Ltd. Contacts People Marketing Workflows Campaigns Sales Pip…" at bounding box center [278, 122] width 557 height 244
click at [364, 25] on html "On2Cook India Pvt. Ltd. Contacts People Marketing Workflows Campaigns Sales Pip…" at bounding box center [278, 122] width 557 height 244
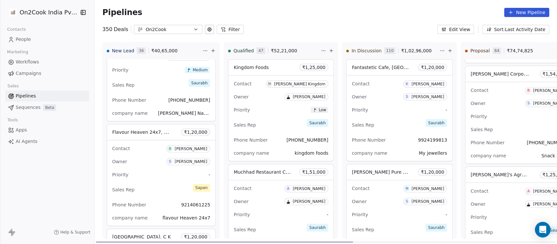
scroll to position [129, 0]
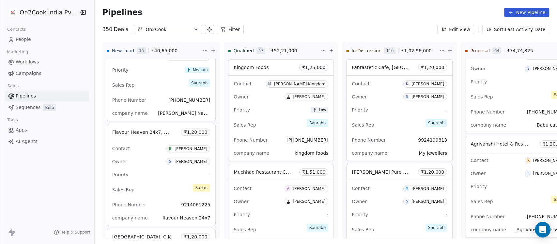
click at [225, 27] on button "Filter" at bounding box center [230, 29] width 27 height 9
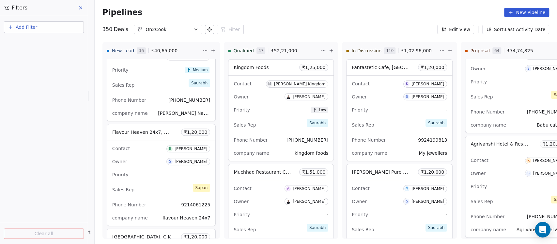
click at [533, 8] on button "New Pipeline" at bounding box center [526, 12] width 45 height 9
click at [211, 49] on icon at bounding box center [213, 50] width 5 height 5
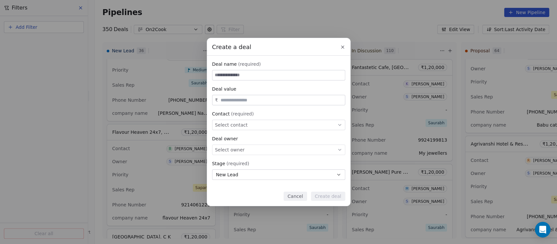
paste input "**********"
type input "**********"
click at [228, 98] on input "text" at bounding box center [281, 100] width 124 height 5
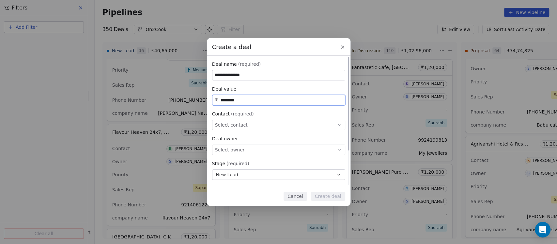
type input "********"
click at [250, 127] on div "Select contact" at bounding box center [278, 125] width 133 height 10
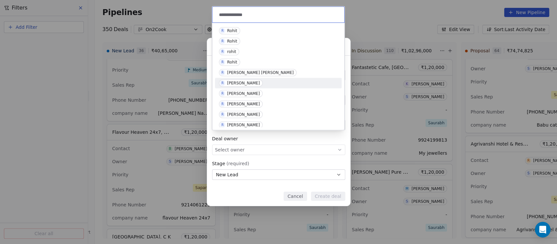
type input "**********"
click at [252, 79] on div "R Rohit Nandurkar" at bounding box center [278, 83] width 127 height 10
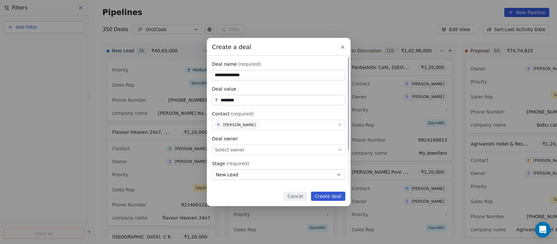
click at [258, 146] on div "Select owner" at bounding box center [278, 149] width 133 height 10
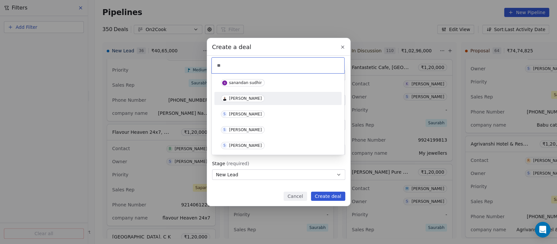
type input "**"
click at [245, 100] on div "[PERSON_NAME]" at bounding box center [245, 98] width 33 height 5
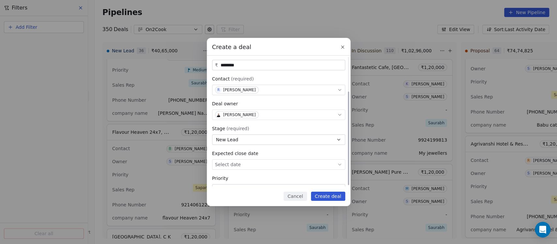
scroll to position [48, 0]
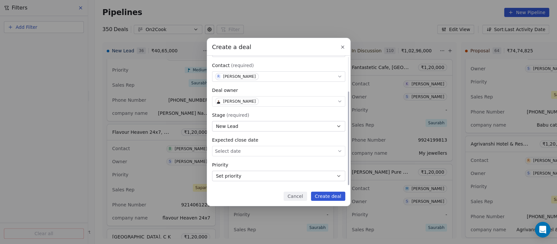
click at [248, 175] on button "Set priority" at bounding box center [278, 175] width 133 height 10
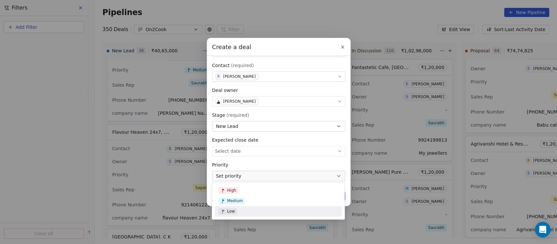
click at [239, 209] on div "Low" at bounding box center [279, 211] width 120 height 7
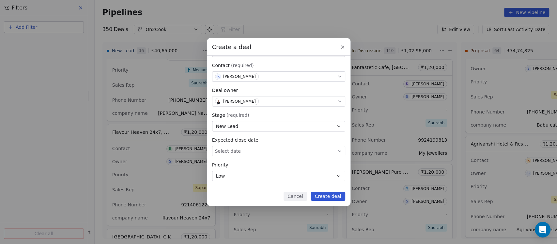
click at [323, 195] on button "Create deal" at bounding box center [328, 195] width 34 height 9
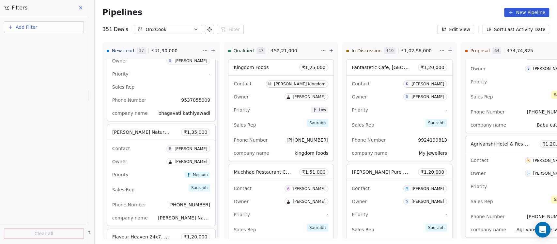
scroll to position [245, 0]
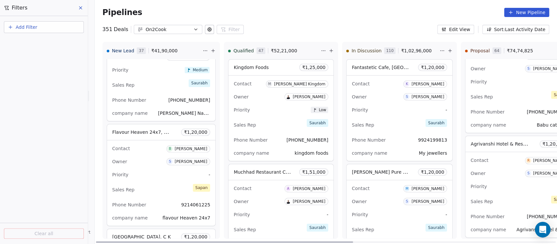
click at [329, 50] on icon at bounding box center [331, 50] width 5 height 5
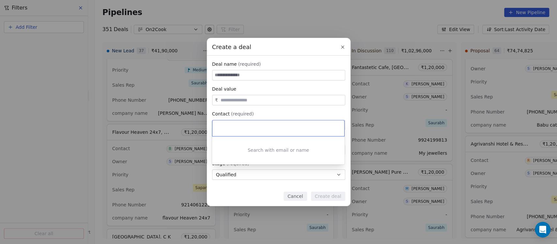
click at [265, 74] on div "Create a deal Deal name (required) Deal value ₹ Contact (required) Select conta…" at bounding box center [278, 122] width 557 height 168
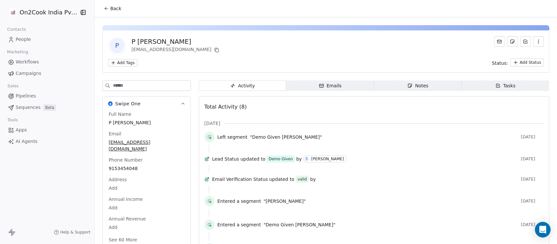
click at [408, 83] on icon "button" at bounding box center [410, 85] width 5 height 5
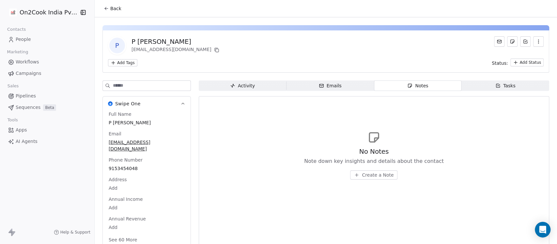
click at [234, 89] on span "Activity Activity" at bounding box center [243, 85] width 88 height 10
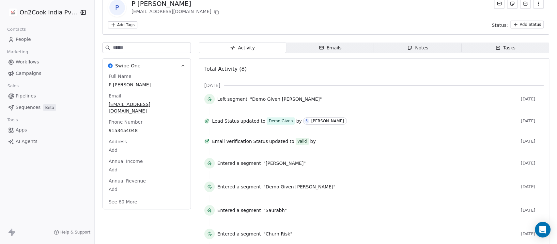
scroll to position [58, 0]
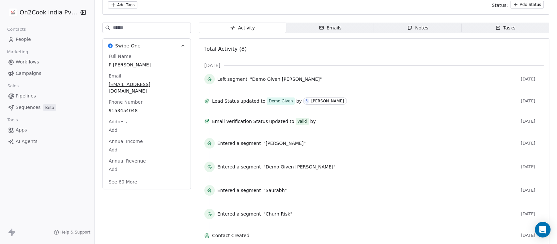
click at [125, 177] on button "See 60 More" at bounding box center [123, 182] width 37 height 12
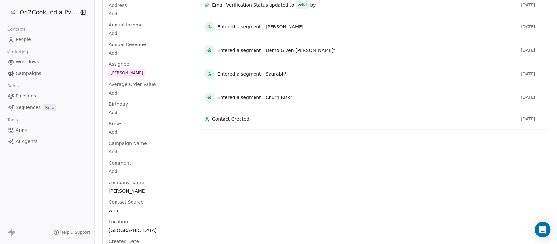
scroll to position [119, 0]
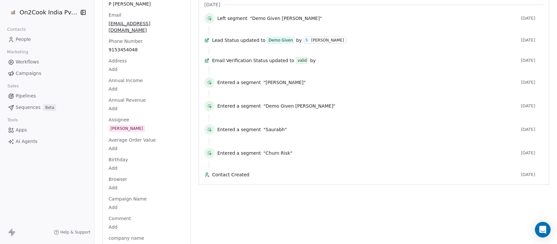
click at [136, 157] on div "Birthday Add" at bounding box center [146, 165] width 79 height 16
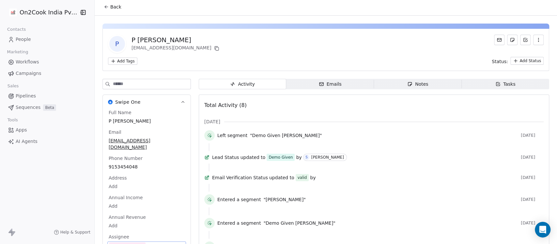
scroll to position [0, 0]
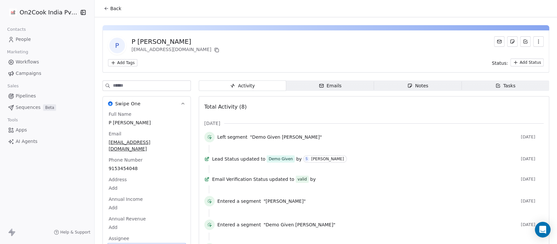
click at [437, 86] on span "Notes Notes" at bounding box center [418, 85] width 88 height 10
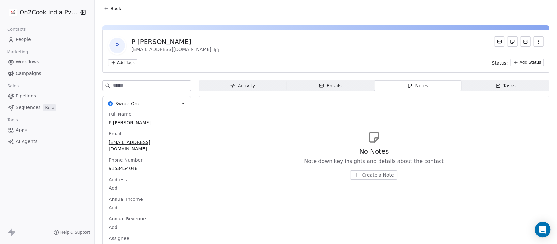
click at [376, 171] on span "Create a Note" at bounding box center [378, 174] width 32 height 7
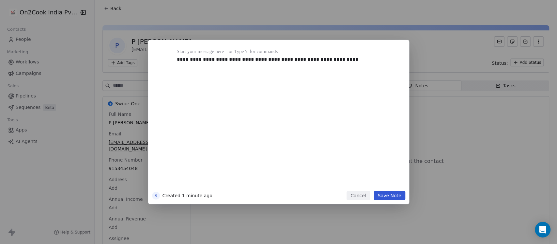
click at [176, 57] on div "**********" at bounding box center [286, 117] width 227 height 147
click at [223, 51] on div at bounding box center [288, 52] width 223 height 8
click at [394, 198] on button "Save Note" at bounding box center [389, 195] width 31 height 9
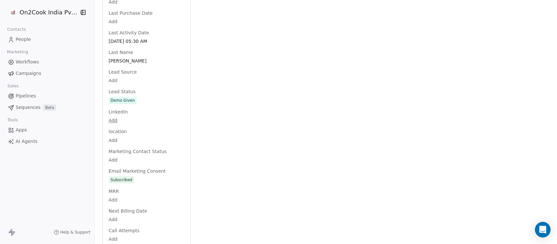
click at [138, 92] on div "Full Name P SHIV KUMAR Email prince.shivkr4@gmail.com Phone Number 9153454048 A…" at bounding box center [146, 64] width 79 height 1300
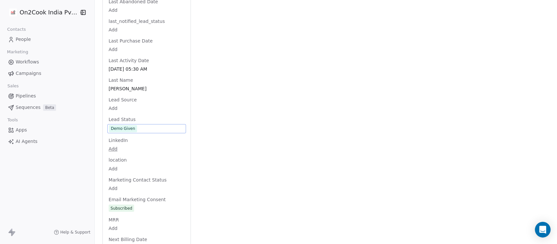
click at [140, 125] on span "Demo Given" at bounding box center [146, 128] width 75 height 7
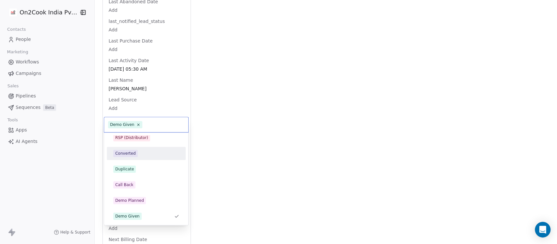
scroll to position [0, 0]
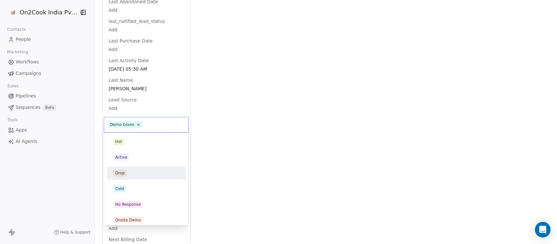
click at [133, 173] on div "Drop" at bounding box center [146, 172] width 66 height 7
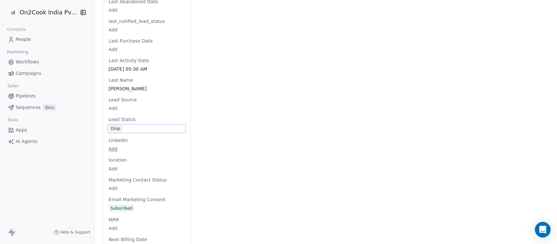
click at [283, 137] on div "Activity Activity Emails Emails Notes Notes Tasks Tasks Total Notes (1) Create …" at bounding box center [374, 80] width 351 height 1337
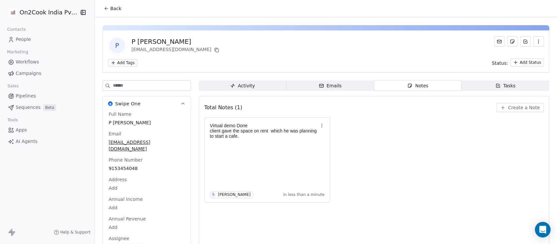
click at [120, 62] on html "On2Cook India Pvt. Ltd. Contacts People Marketing Workflows Campaigns Sales Pip…" at bounding box center [278, 122] width 557 height 244
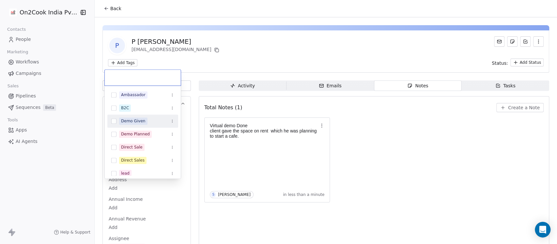
click at [133, 122] on div "Demo Given" at bounding box center [133, 121] width 24 height 6
click at [133, 133] on div "Demo Planned" at bounding box center [135, 134] width 29 height 6
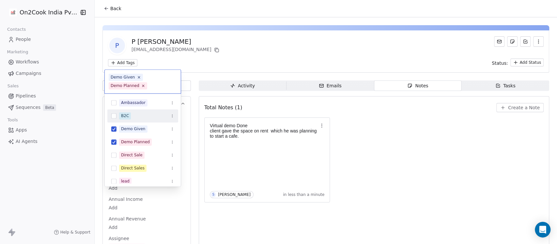
click at [242, 62] on html "On2Cook India Pvt. Ltd. Contacts People Marketing Workflows Campaigns Sales Pip…" at bounding box center [278, 122] width 557 height 244
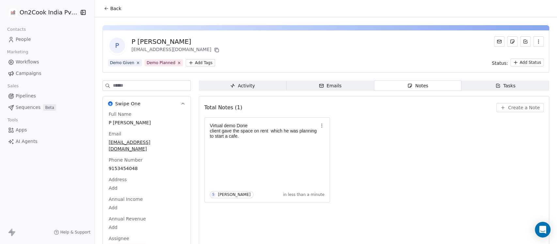
click at [110, 5] on span "Back" at bounding box center [115, 8] width 11 height 7
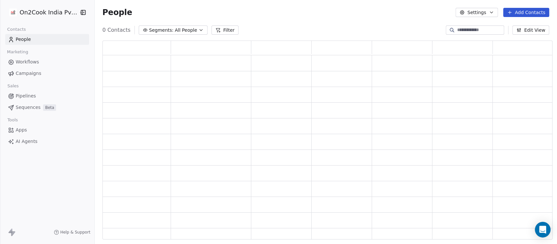
scroll to position [192, 443]
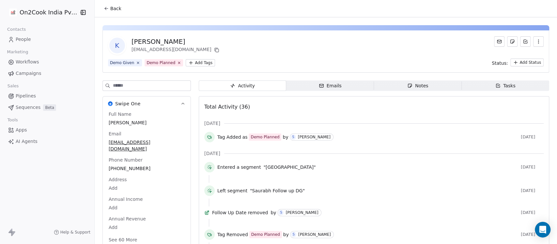
click at [389, 86] on span "Notes Notes" at bounding box center [418, 85] width 88 height 10
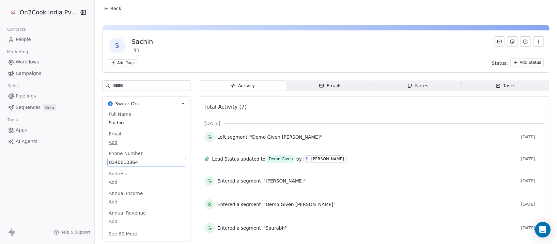
scroll to position [40, 0]
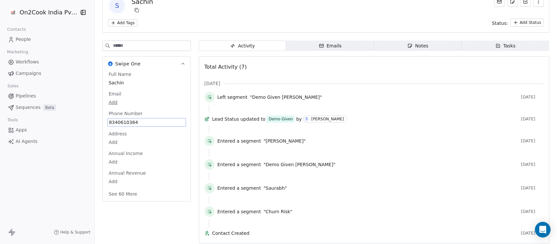
click at [112, 160] on div "Full Name Sachin Email Add Phone Number [PHONE_NUMBER] Address Add Annual Incom…" at bounding box center [146, 134] width 79 height 127
click at [136, 119] on span "8340610364" at bounding box center [146, 122] width 75 height 7
click at [143, 121] on span "8340610364" at bounding box center [146, 122] width 75 height 7
click at [370, 110] on html "**********" at bounding box center [278, 122] width 557 height 244
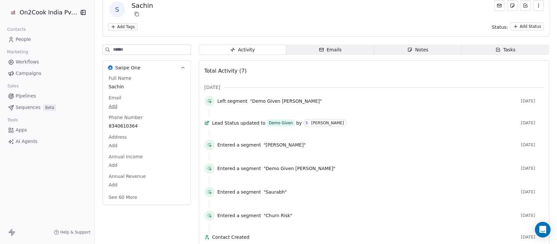
scroll to position [50, 0]
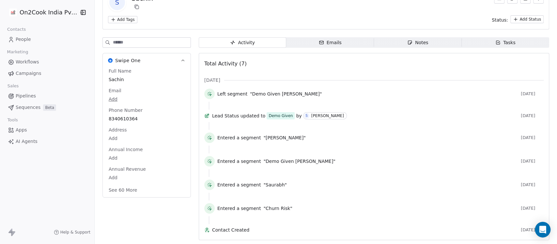
click at [126, 184] on button "See 60 More" at bounding box center [123, 190] width 37 height 12
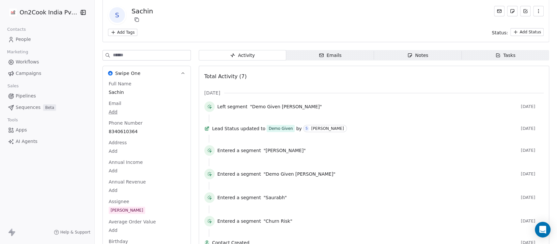
scroll to position [0, 0]
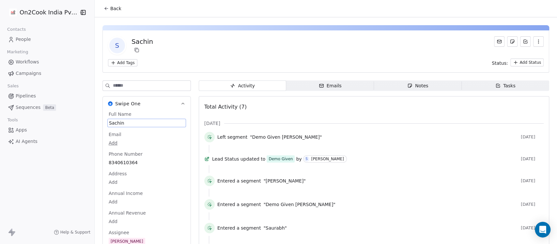
click at [121, 121] on span "Sachin" at bounding box center [146, 123] width 75 height 7
click at [113, 121] on span "Sachin" at bounding box center [146, 122] width 75 height 7
click at [113, 121] on textarea "******" at bounding box center [139, 128] width 71 height 20
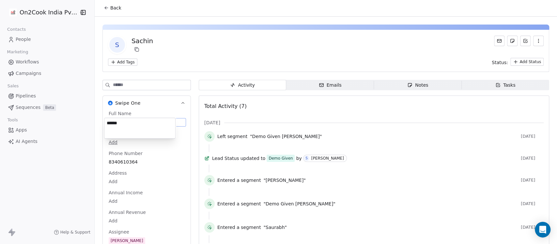
click at [113, 121] on textarea "******" at bounding box center [139, 128] width 71 height 20
click at [232, 52] on html "On2Cook India Pvt. Ltd. Contacts People Marketing Workflows Campaigns Sales Pip…" at bounding box center [278, 122] width 557 height 244
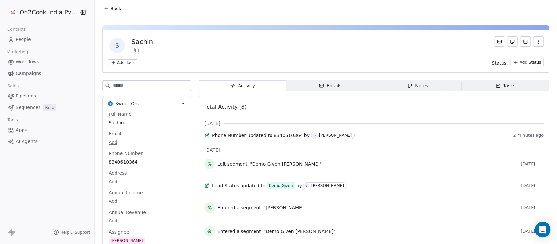
scroll to position [0, 0]
drag, startPoint x: 454, startPoint y: 94, endPoint x: 421, endPoint y: 88, distance: 33.2
click at [415, 86] on div "Notes" at bounding box center [418, 85] width 21 height 7
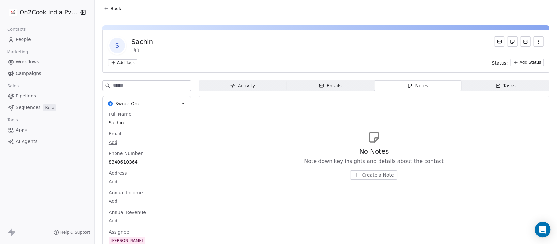
click at [379, 177] on span "Create a Note" at bounding box center [378, 174] width 32 height 7
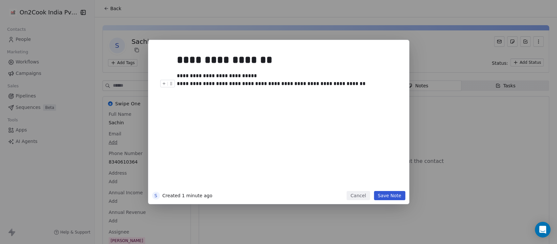
click at [221, 86] on div "**********" at bounding box center [285, 84] width 217 height 8
click at [395, 195] on button "Save Note" at bounding box center [389, 195] width 31 height 9
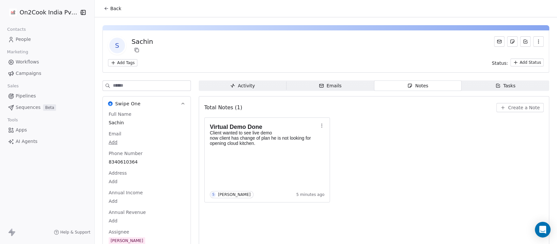
click at [120, 69] on div "S Sachin Add Tags Status: Add Status" at bounding box center [326, 51] width 447 height 42
click at [118, 62] on html "On2Cook India Pvt. Ltd. Contacts People Marketing Workflows Campaigns Sales Pip…" at bounding box center [278, 122] width 557 height 244
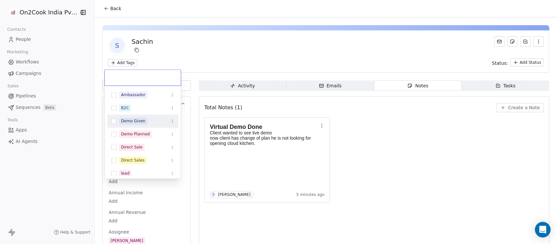
click at [130, 122] on div "Demo Given" at bounding box center [133, 121] width 24 height 6
click at [128, 129] on div "Demo Planned" at bounding box center [142, 134] width 71 height 10
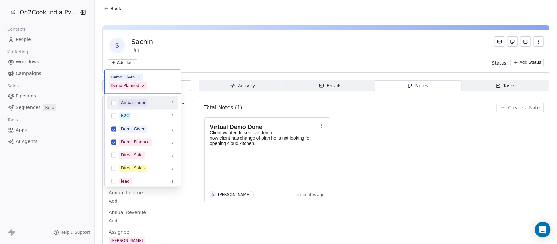
click at [200, 54] on html "On2Cook India Pvt. Ltd. Contacts People Marketing Workflows Campaigns Sales Pip…" at bounding box center [278, 122] width 557 height 244
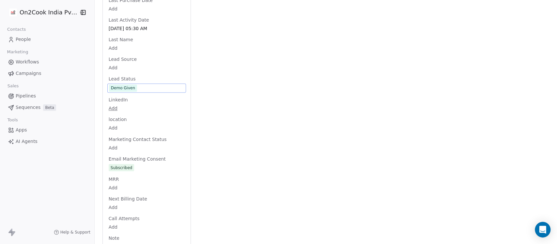
click at [124, 86] on div "Full Name Sachin Email Add Phone Number 8340610364 Address Add Annual Income Ad…" at bounding box center [146, 55] width 79 height 1294
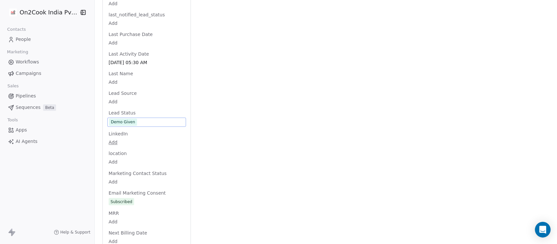
click at [138, 122] on span "Demo Given" at bounding box center [146, 121] width 75 height 7
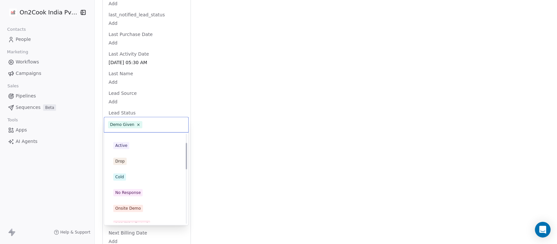
scroll to position [0, 0]
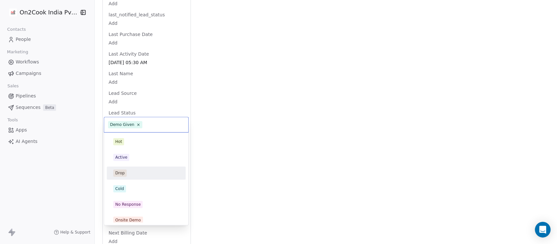
click at [127, 171] on div "Drop" at bounding box center [146, 172] width 66 height 7
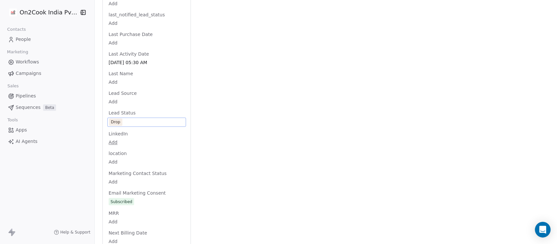
click at [131, 124] on span "Drop" at bounding box center [146, 121] width 75 height 7
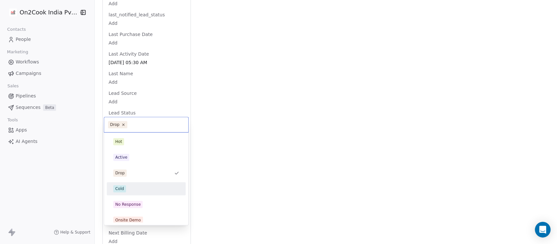
click at [131, 187] on div "Cold" at bounding box center [146, 188] width 66 height 7
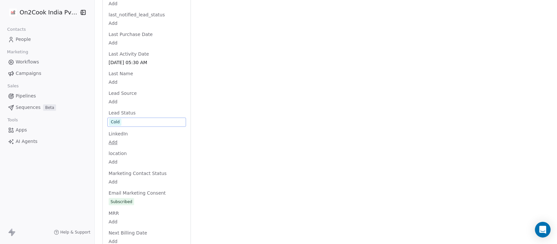
click at [280, 96] on div "Activity Activity Emails Emails Notes Notes Tasks Tasks Total Notes (1) Create …" at bounding box center [374, 77] width 351 height 1331
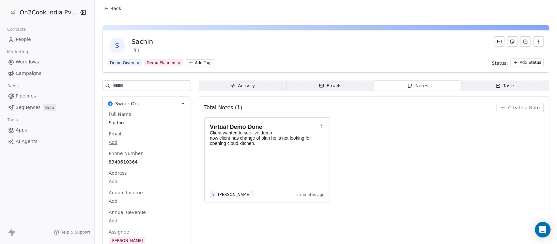
click at [104, 6] on icon at bounding box center [106, 8] width 5 height 5
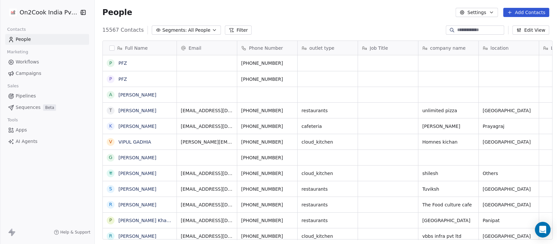
scroll to position [208, 459]
click at [188, 29] on span "All People" at bounding box center [199, 30] width 22 height 7
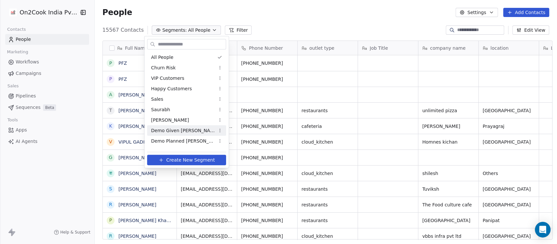
click at [177, 130] on span "Demo Given Sam" at bounding box center [183, 130] width 64 height 7
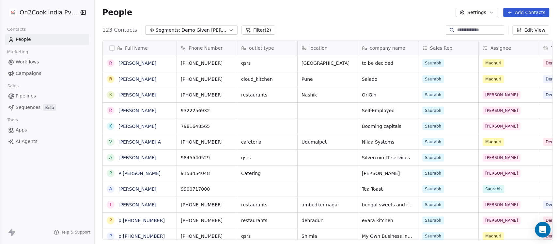
click at [242, 28] on button "Filter (2)" at bounding box center [259, 29] width 34 height 9
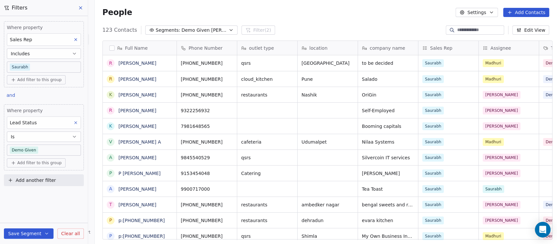
click at [335, 2] on div "People Settings Add Contacts" at bounding box center [326, 12] width 463 height 25
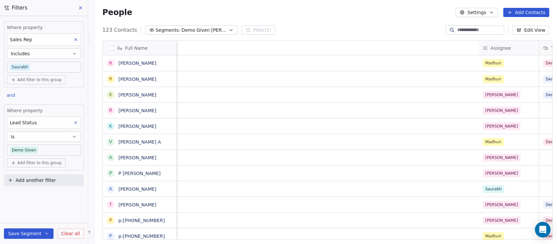
scroll to position [0, 533]
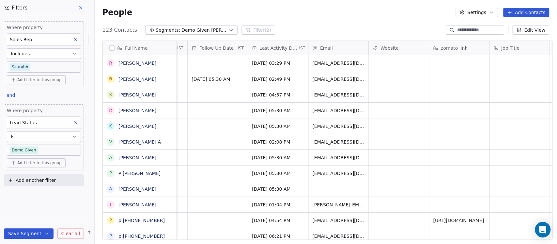
click at [277, 46] on span "Last Activity Date" at bounding box center [279, 48] width 39 height 7
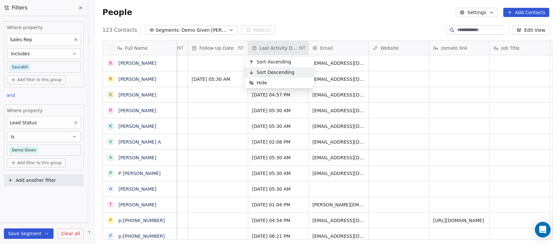
click at [282, 69] on span "Sort Descending" at bounding box center [276, 72] width 38 height 7
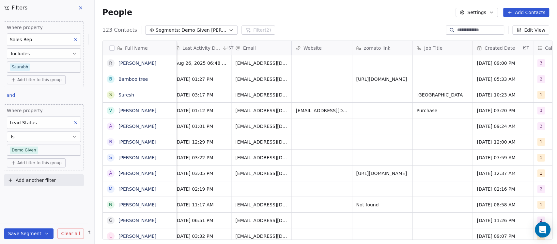
scroll to position [0, 674]
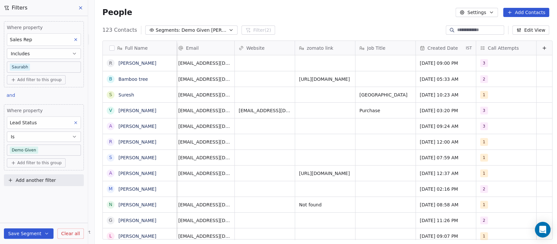
drag, startPoint x: 431, startPoint y: 47, endPoint x: 440, endPoint y: 46, distance: 9.2
click at [440, 46] on span "Created Date" at bounding box center [443, 48] width 30 height 7
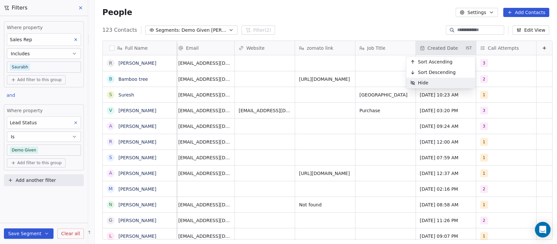
click at [439, 82] on div "Hide" at bounding box center [441, 82] width 69 height 10
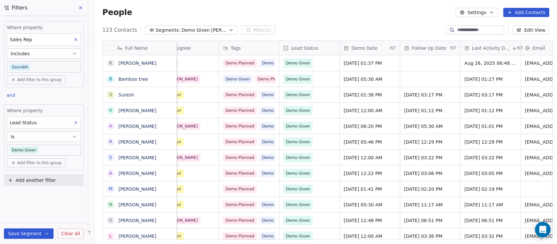
scroll to position [0, 313]
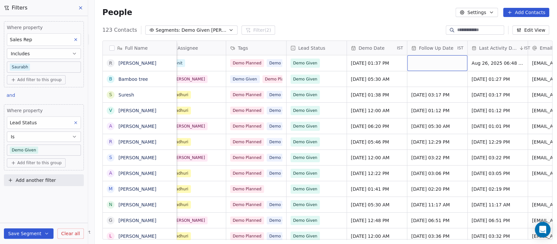
click at [436, 67] on div "grid" at bounding box center [438, 63] width 60 height 16
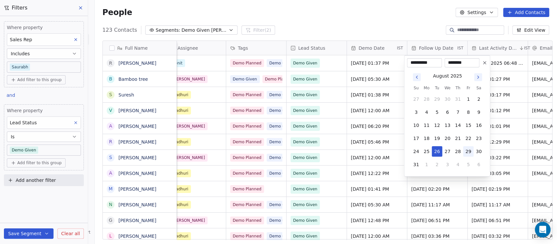
click at [469, 151] on button "29" at bounding box center [468, 151] width 10 height 10
type input "**********"
click at [392, 14] on html "On2Cook India Pvt. Ltd. Contacts People Marketing Workflows Campaigns Sales Pip…" at bounding box center [278, 122] width 557 height 244
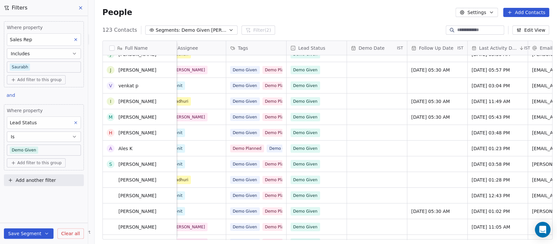
scroll to position [0, 0]
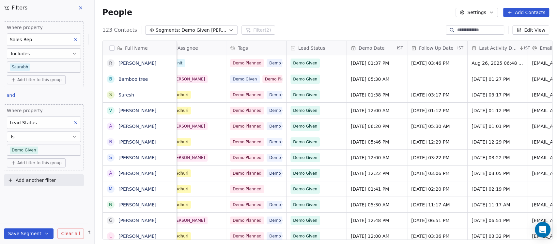
click at [492, 47] on span "Last Activity Date" at bounding box center [498, 48] width 39 height 7
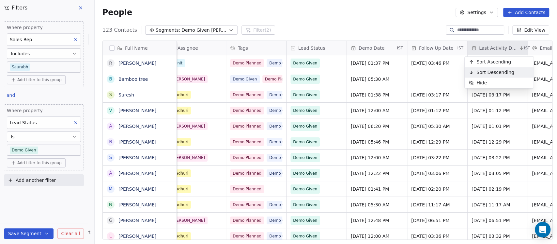
click at [496, 71] on span "Sort Descending" at bounding box center [496, 72] width 38 height 7
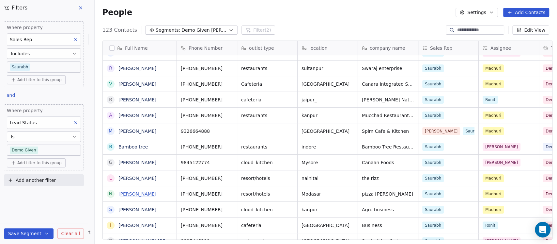
click at [144, 192] on link "Nilesh Prajapati" at bounding box center [138, 193] width 38 height 5
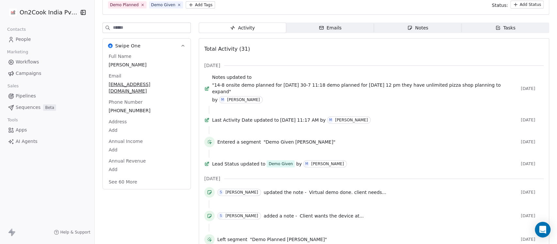
click at [119, 176] on button "See 60 More" at bounding box center [123, 182] width 37 height 12
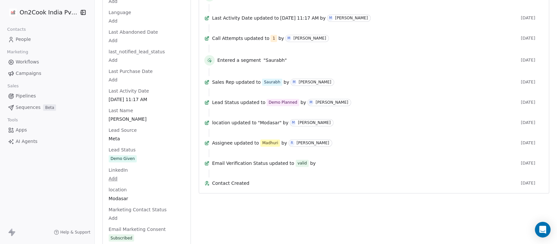
click at [138, 150] on div "Full Name Nilesh Prajapati Email nileshdprajapati@gmail.com Phone Number +91997…" at bounding box center [146, 135] width 79 height 1326
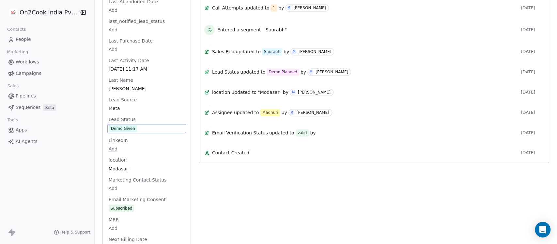
click at [140, 125] on span "Demo Given" at bounding box center [146, 128] width 75 height 7
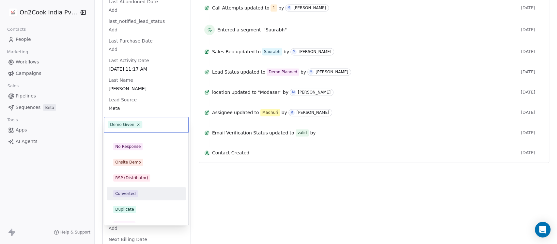
click at [137, 190] on div "Converted" at bounding box center [146, 193] width 66 height 7
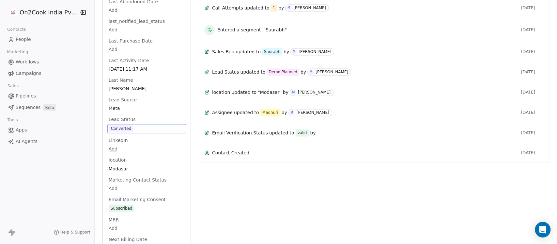
click at [385, 55] on div "Sales Rep updated to Saurabh by M Madhuri Makhija" at bounding box center [365, 51] width 306 height 7
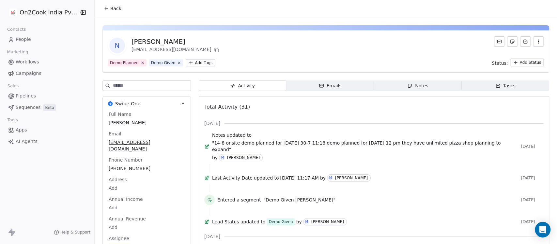
click at [112, 10] on span "Back" at bounding box center [115, 8] width 11 height 7
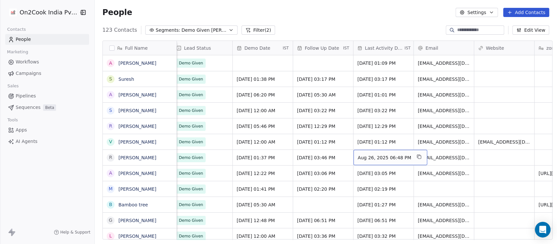
click at [390, 155] on span "Aug 26, 2025 06:48 PM" at bounding box center [385, 157] width 54 height 7
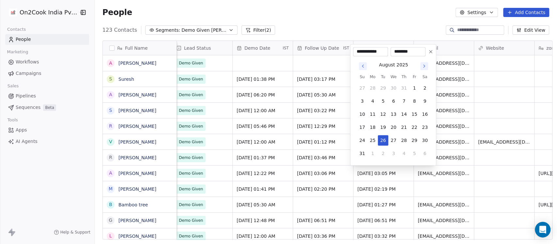
click at [414, 49] on input "********" at bounding box center [408, 51] width 32 height 7
drag, startPoint x: 414, startPoint y: 51, endPoint x: 391, endPoint y: 54, distance: 23.7
click at [391, 54] on div "********" at bounding box center [408, 51] width 35 height 9
click at [398, 51] on input "********" at bounding box center [408, 51] width 32 height 7
type input "********"
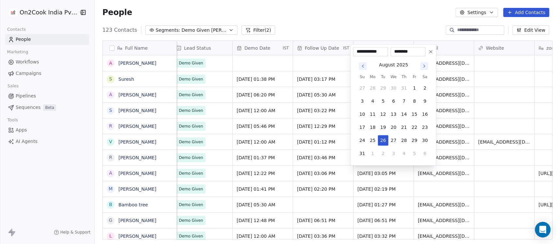
click at [392, 22] on html "On2Cook India Pvt. Ltd. Contacts People Marketing Workflows Campaigns Sales Pip…" at bounding box center [278, 122] width 557 height 244
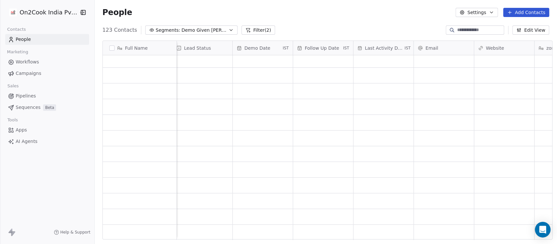
scroll to position [1743, 0]
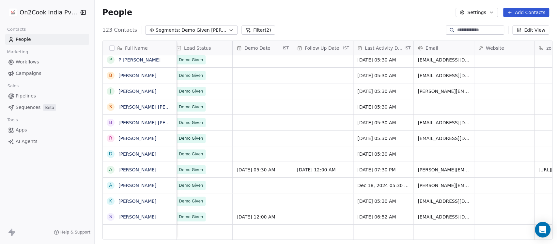
click at [387, 45] on span "Last Activity Date" at bounding box center [384, 48] width 39 height 7
click at [379, 62] on span "Sort Descending" at bounding box center [381, 65] width 38 height 7
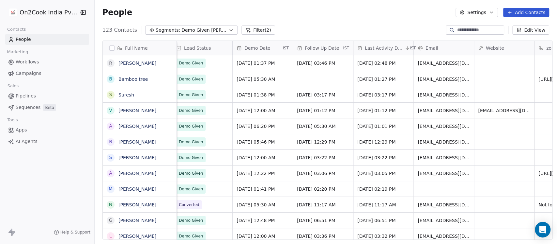
scroll to position [0, 427]
click at [383, 50] on span "Last Activity Date" at bounding box center [384, 48] width 39 height 7
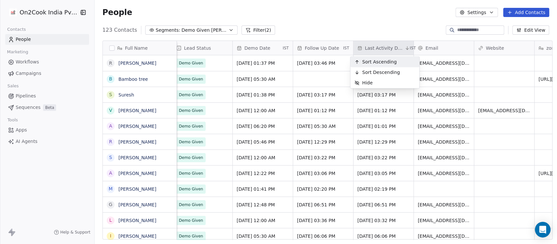
click at [383, 60] on span "Sort Ascending" at bounding box center [379, 61] width 35 height 7
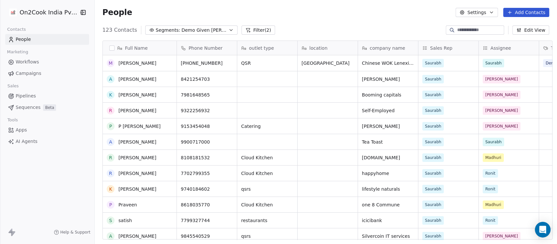
scroll to position [116, 0]
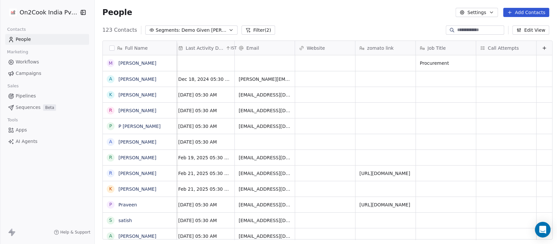
click at [543, 48] on icon at bounding box center [544, 48] width 3 height 0
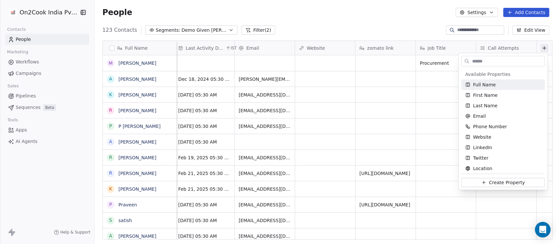
click at [499, 64] on input "text" at bounding box center [508, 60] width 74 height 9
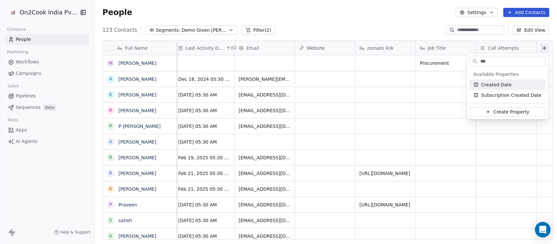
type input "***"
click at [488, 84] on span "Created Date" at bounding box center [496, 84] width 30 height 7
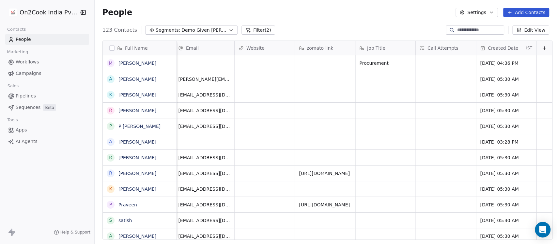
click at [512, 49] on div "Created Date" at bounding box center [502, 48] width 45 height 7
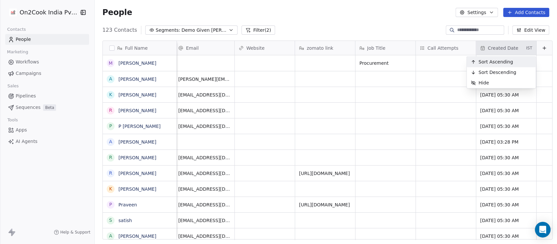
click at [489, 64] on span "Sort Ascending" at bounding box center [496, 61] width 35 height 7
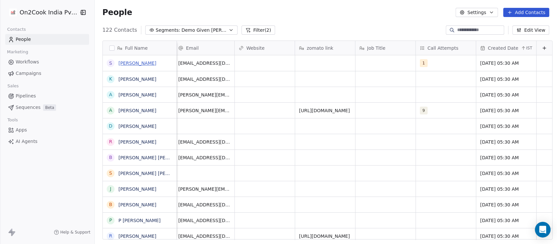
click at [130, 64] on link "Sitharama Poojary" at bounding box center [138, 62] width 38 height 5
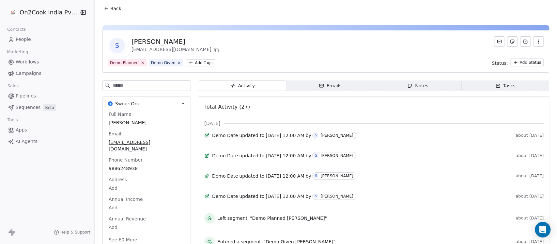
click at [413, 83] on div "Notes" at bounding box center [418, 85] width 21 height 7
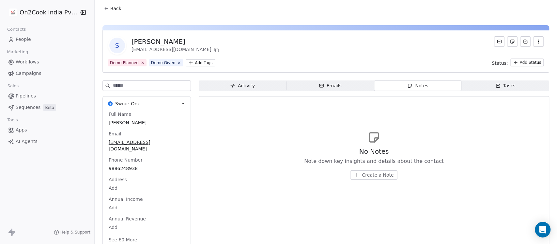
scroll to position [11, 0]
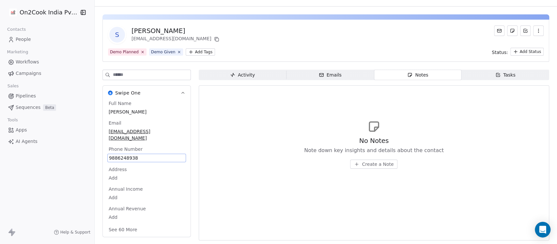
click at [123, 154] on span "9886248938" at bounding box center [146, 157] width 75 height 7
click at [138, 154] on span "9886248938" at bounding box center [146, 157] width 75 height 7
click at [379, 161] on html "**********" at bounding box center [278, 122] width 557 height 244
click at [362, 162] on span "Create a Note" at bounding box center [378, 164] width 32 height 7
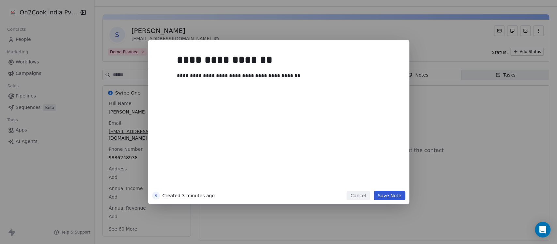
click at [389, 192] on button "Save Note" at bounding box center [389, 195] width 31 height 9
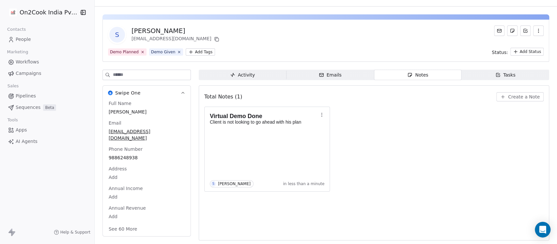
click at [125, 223] on button "See 60 More" at bounding box center [123, 229] width 37 height 12
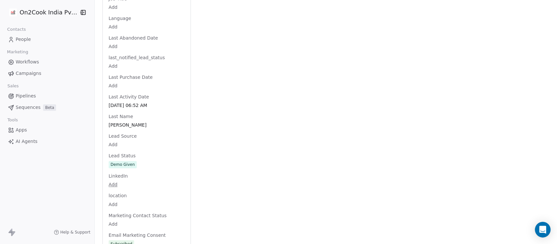
scroll to position [708, 0]
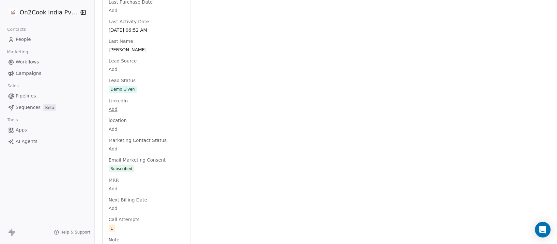
click at [137, 86] on div "Full Name Sitharama Poojary Email chprudhvi81439@gmail.com Phone Number 9886248…" at bounding box center [146, 63] width 79 height 1320
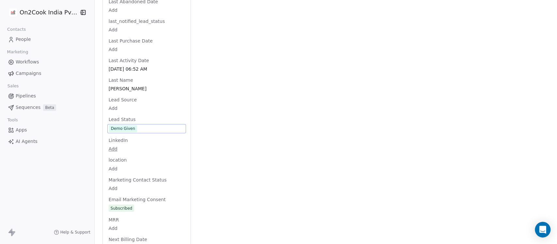
click at [134, 125] on span "Demo Given" at bounding box center [146, 128] width 75 height 7
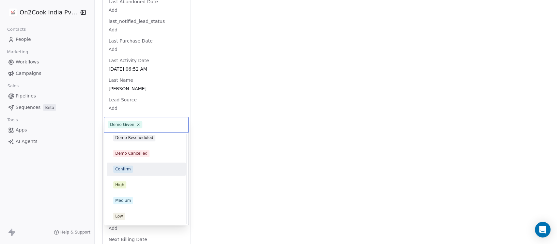
scroll to position [0, 0]
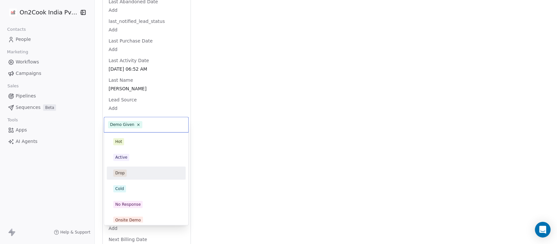
click at [127, 170] on div "Drop" at bounding box center [146, 172] width 66 height 7
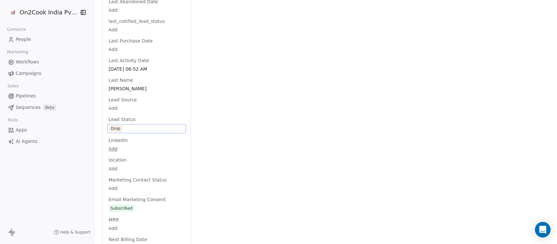
click at [236, 135] on div "Activity Activity Emails Emails Notes Notes Tasks Tasks Total Notes (1) Create …" at bounding box center [374, 91] width 351 height 1358
click at [160, 156] on div "location Add" at bounding box center [146, 164] width 79 height 16
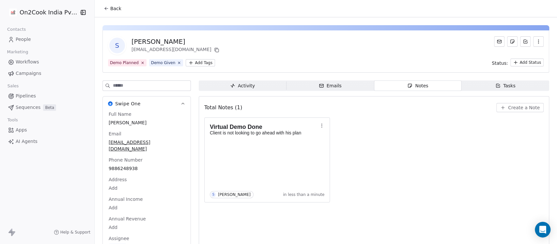
click at [222, 43] on div "S Sitharama Poojary chprudhvi81439@gmail.com" at bounding box center [326, 45] width 436 height 18
click at [113, 10] on span "Back" at bounding box center [115, 8] width 11 height 7
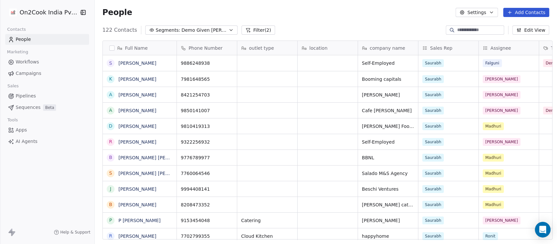
scroll to position [208, 459]
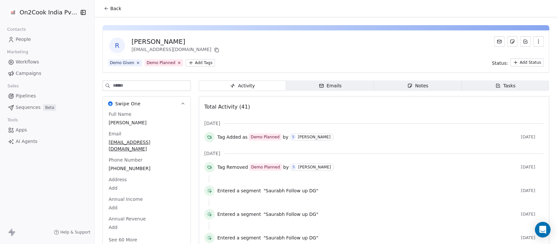
click at [390, 88] on span "Notes Notes" at bounding box center [418, 85] width 88 height 10
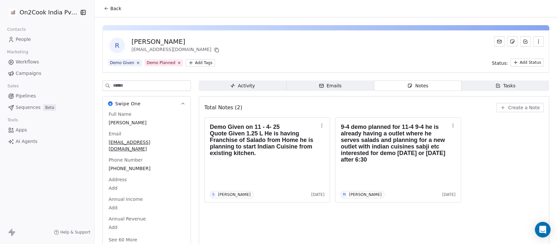
click at [502, 107] on icon "button" at bounding box center [503, 107] width 3 height 0
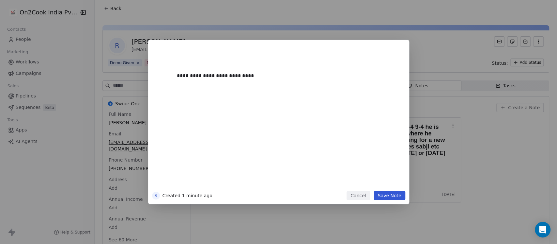
click at [395, 193] on button "Save Note" at bounding box center [389, 195] width 31 height 9
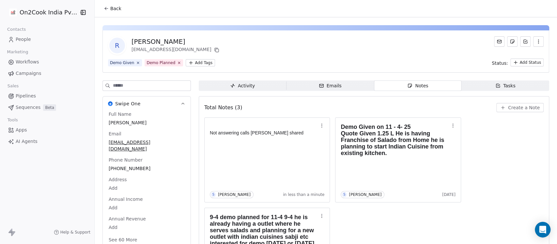
click at [105, 9] on icon at bounding box center [106, 8] width 5 height 5
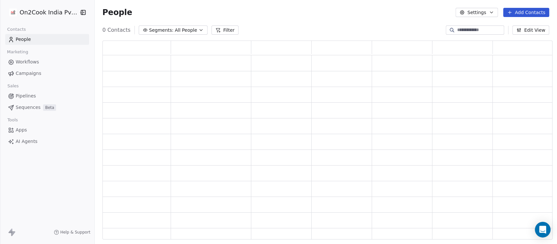
scroll to position [192, 443]
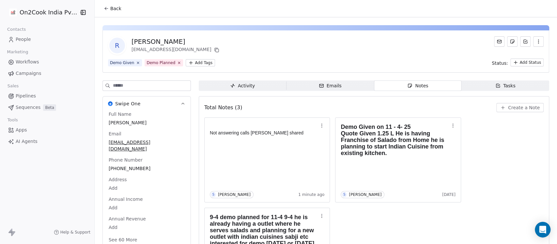
copy div "[PERSON_NAME]"
drag, startPoint x: 178, startPoint y: 41, endPoint x: 129, endPoint y: 37, distance: 48.8
click at [132, 37] on div "[PERSON_NAME]" at bounding box center [176, 41] width 89 height 9
click at [347, 49] on div "R Rohit Nandurkar rohitnandya@gmail.com" at bounding box center [326, 45] width 436 height 18
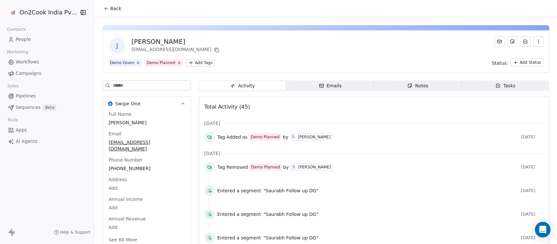
click at [395, 83] on span "Notes Notes" at bounding box center [418, 85] width 88 height 10
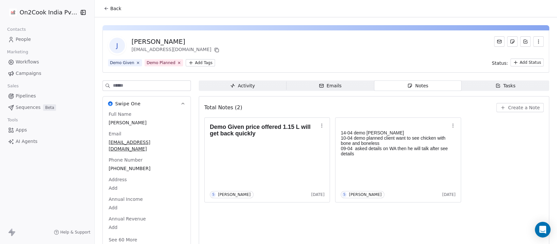
click at [127, 119] on span "[PERSON_NAME]" at bounding box center [147, 122] width 76 height 7
click at [136, 120] on span "[PERSON_NAME]" at bounding box center [146, 122] width 75 height 7
type textarea "**********"
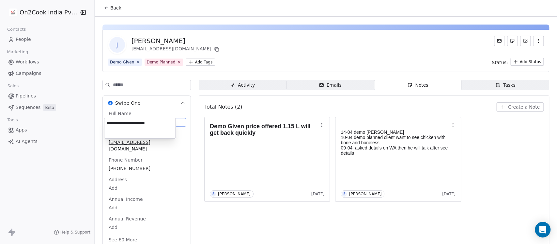
click at [261, 149] on html "**********" at bounding box center [278, 122] width 557 height 244
click at [282, 167] on div "Demo Given price offered 1.15 L will get back quickly S [PERSON_NAME] [DATE]" at bounding box center [267, 159] width 115 height 76
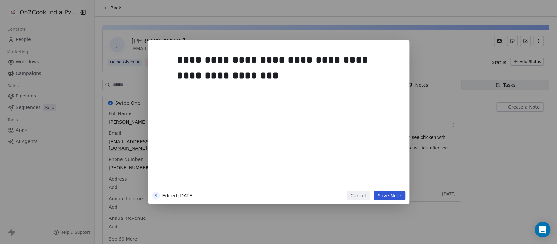
click at [246, 132] on div "**********" at bounding box center [288, 118] width 223 height 139
click at [392, 195] on button "Save Note" at bounding box center [389, 195] width 31 height 9
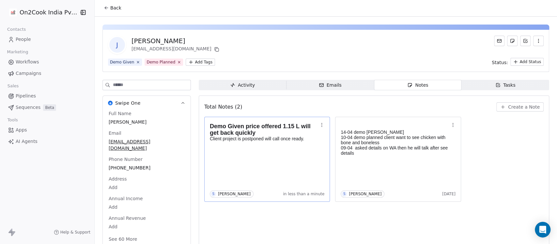
scroll to position [11, 0]
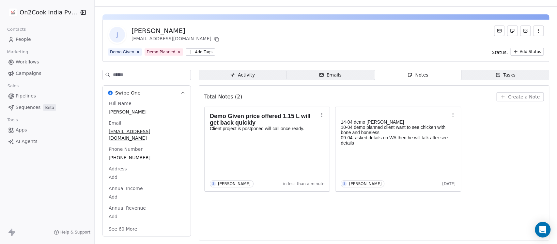
click at [123, 223] on button "See 60 More" at bounding box center [123, 229] width 37 height 12
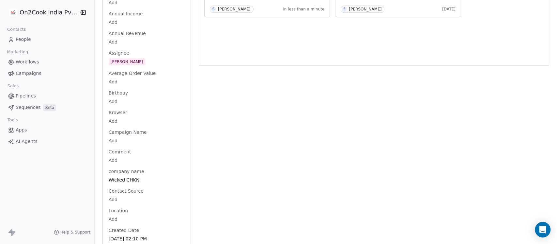
scroll to position [0, 0]
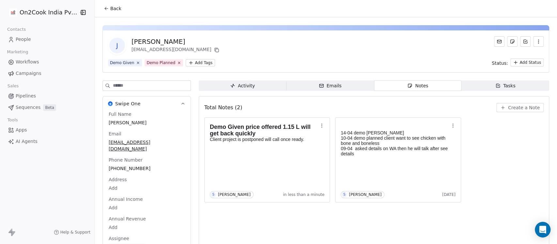
click at [210, 64] on div "Demo Given Demo Planned Add Tags Status: Add Status" at bounding box center [326, 62] width 436 height 8
click at [198, 64] on html "On2Cook India Pvt. Ltd. Contacts People Marketing Workflows Campaigns Sales Pip…" at bounding box center [278, 122] width 557 height 244
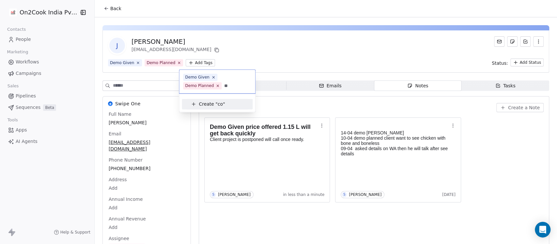
type input "*"
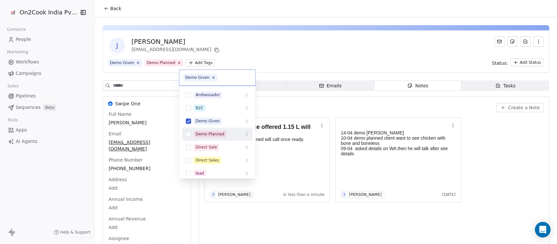
click at [209, 131] on div "Demo Planned" at bounding box center [210, 134] width 29 height 6
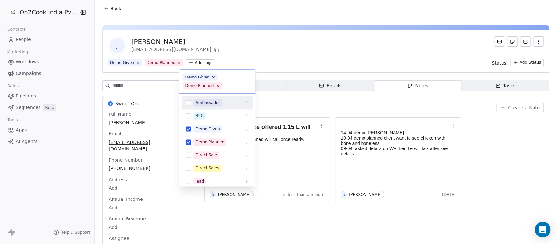
click at [258, 52] on html "On2Cook India Pvt. Ltd. Contacts People Marketing Workflows Campaigns Sales Pip…" at bounding box center [278, 122] width 557 height 244
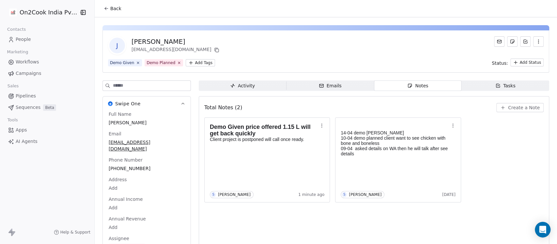
copy div "[PERSON_NAME]"
drag, startPoint x: 196, startPoint y: 40, endPoint x: 125, endPoint y: 42, distance: 70.2
click at [125, 42] on div "J [PERSON_NAME] [EMAIL_ADDRESS][DOMAIN_NAME]" at bounding box center [164, 45] width 113 height 18
click at [282, 160] on div "Demo Given price offered 1.15 L will get back quickly Client project is postpon…" at bounding box center [267, 159] width 115 height 76
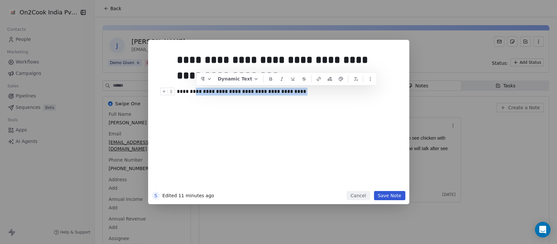
drag, startPoint x: 291, startPoint y: 93, endPoint x: 192, endPoint y: 96, distance: 98.7
click at [192, 96] on div "**********" at bounding box center [288, 118] width 223 height 139
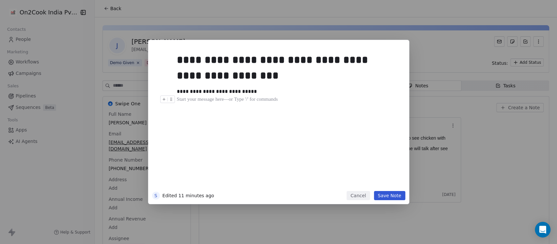
click at [397, 195] on button "Save Note" at bounding box center [389, 195] width 31 height 9
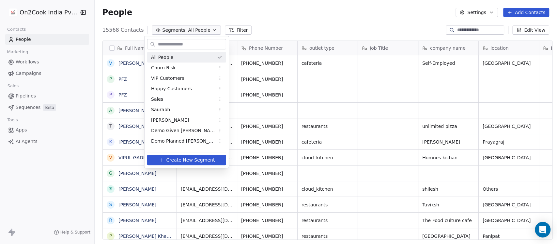
scroll to position [208, 459]
click at [177, 126] on div "Demo Given [PERSON_NAME]" at bounding box center [186, 130] width 79 height 10
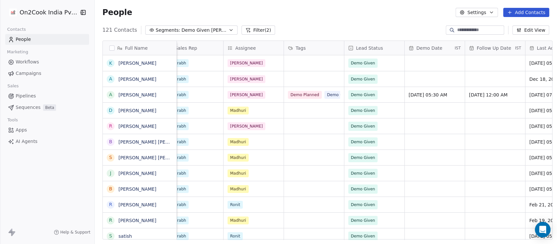
scroll to position [0, 257]
drag, startPoint x: 276, startPoint y: 239, endPoint x: 346, endPoint y: 155, distance: 109.2
click at [363, 237] on div "Full Name K [PERSON_NAME] A [PERSON_NAME] A [PERSON_NAME] D [PERSON_NAME] R [PE…" at bounding box center [326, 142] width 463 height 214
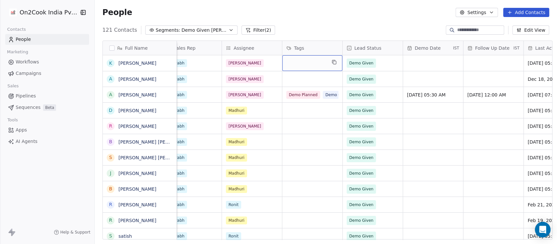
click at [303, 66] on div "grid" at bounding box center [312, 63] width 60 height 16
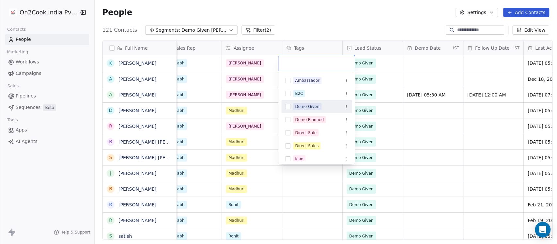
click at [304, 106] on div "Demo Given" at bounding box center [307, 107] width 24 height 6
drag, startPoint x: 310, startPoint y: 205, endPoint x: 312, endPoint y: 92, distance: 113.0
click at [311, 205] on html "On2Cook India Pvt. Ltd. Contacts People Marketing Workflows Campaigns Sales Pip…" at bounding box center [278, 122] width 557 height 244
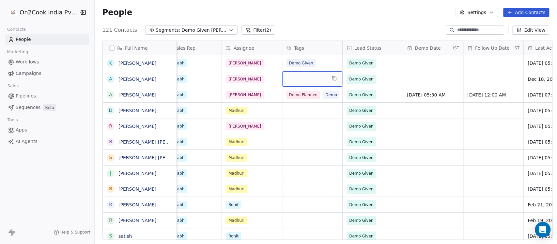
click at [307, 74] on div "grid" at bounding box center [312, 78] width 60 height 15
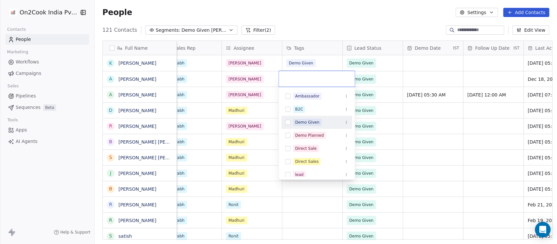
click at [302, 122] on div "Demo Given" at bounding box center [307, 122] width 24 height 6
click at [303, 227] on html "On2Cook India Pvt. Ltd. Contacts People Marketing Workflows Campaigns Sales Pip…" at bounding box center [278, 122] width 557 height 244
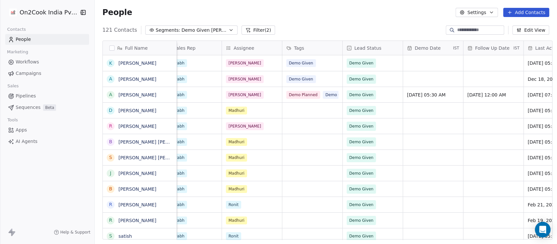
click at [110, 49] on button "button" at bounding box center [111, 47] width 5 height 5
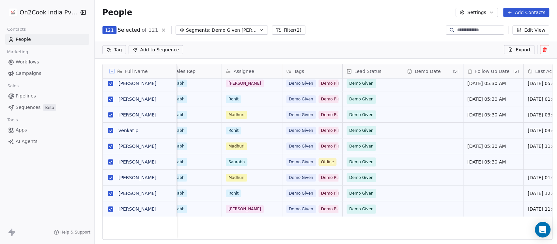
scroll to position [0, 0]
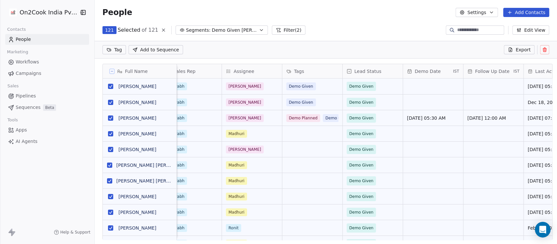
click at [116, 51] on html "On2Cook India Pvt. Ltd. Contacts People Marketing Workflows Campaigns Sales Pip…" at bounding box center [278, 122] width 557 height 244
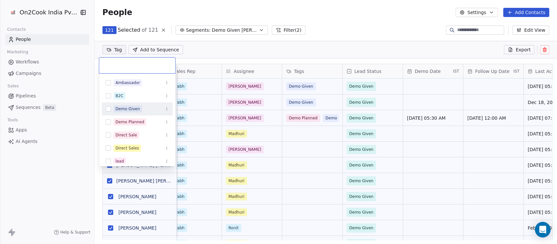
click at [131, 107] on div "Demo Given" at bounding box center [128, 109] width 24 height 6
drag, startPoint x: 142, startPoint y: 119, endPoint x: 146, endPoint y: 110, distance: 9.2
click at [142, 118] on span "Demo Planned" at bounding box center [130, 121] width 33 height 7
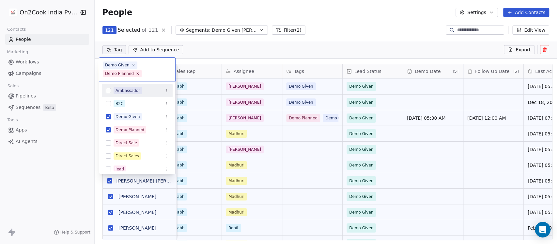
click at [340, 31] on html "On2Cook India Pvt. Ltd. Contacts People Marketing Workflows Campaigns Sales Pip…" at bounding box center [278, 122] width 557 height 244
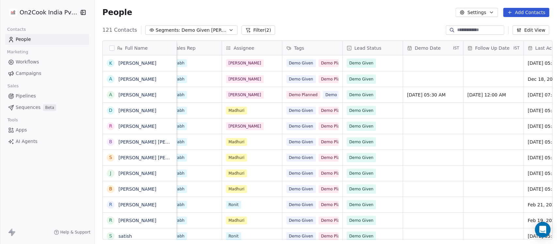
click at [248, 29] on button "Filter (2)" at bounding box center [259, 29] width 34 height 9
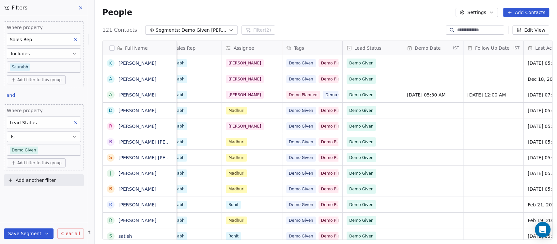
click at [32, 161] on span "Add filter to this group" at bounding box center [39, 162] width 44 height 5
click at [38, 177] on span "Contact properties" at bounding box center [35, 176] width 42 height 7
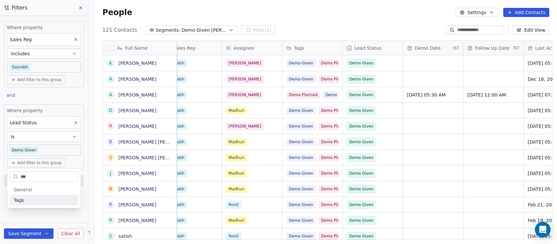
type input "***"
click at [26, 199] on div "Tags" at bounding box center [44, 200] width 60 height 7
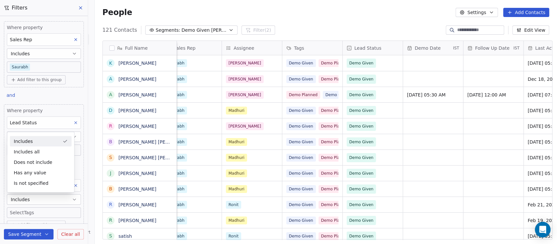
click at [26, 142] on div "Includes" at bounding box center [41, 141] width 62 height 10
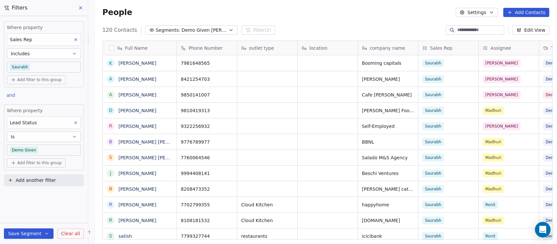
click at [33, 163] on span "Add filter to this group" at bounding box center [39, 162] width 44 height 5
click at [33, 207] on html "On2Cook India Pvt. Ltd. Contacts People Marketing Workflows Campaigns Sales Pip…" at bounding box center [278, 122] width 557 height 244
click at [198, 29] on span "Demo Given [PERSON_NAME]" at bounding box center [205, 30] width 46 height 7
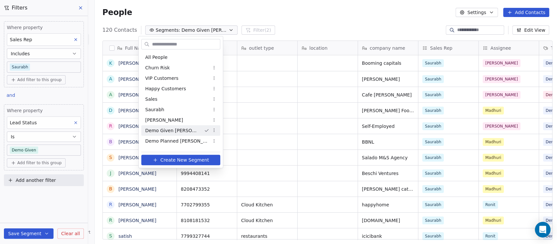
click at [170, 127] on span "Demo Given [PERSON_NAME]" at bounding box center [172, 130] width 54 height 7
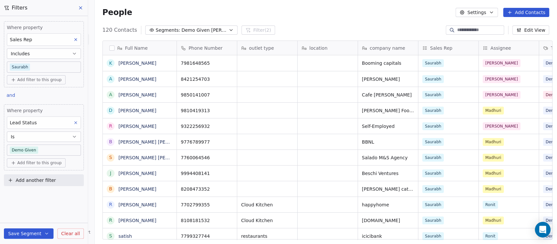
click at [186, 30] on span "Demo Given [PERSON_NAME]" at bounding box center [205, 30] width 46 height 7
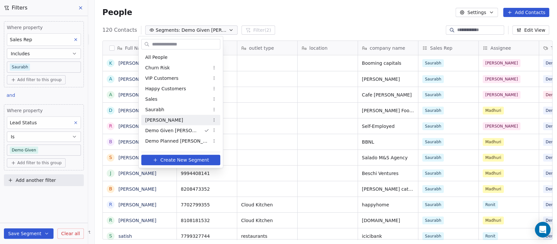
click at [164, 119] on span "[PERSON_NAME]" at bounding box center [164, 120] width 38 height 7
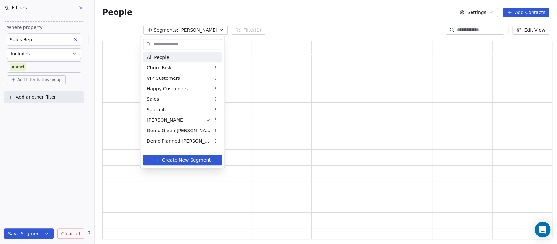
scroll to position [7, 7]
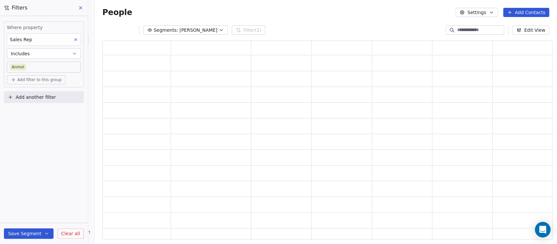
click at [180, 29] on span "[PERSON_NAME]" at bounding box center [199, 30] width 38 height 7
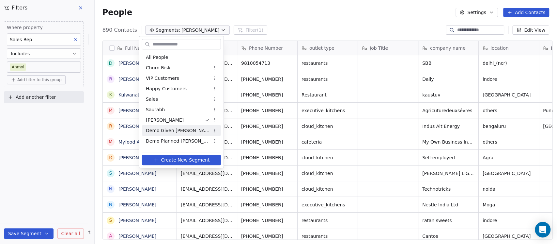
click at [173, 130] on span "Demo Given [PERSON_NAME]" at bounding box center [178, 130] width 64 height 7
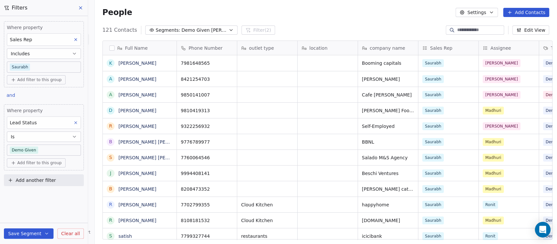
click at [37, 161] on span "Add filter to this group" at bounding box center [39, 162] width 44 height 5
click at [40, 178] on span "Contact properties" at bounding box center [35, 176] width 42 height 7
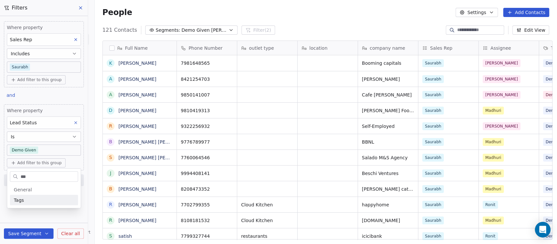
type input "***"
click at [30, 199] on div "Tags" at bounding box center [44, 200] width 60 height 7
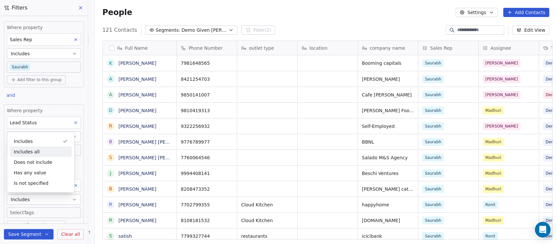
click at [28, 150] on div "Includes all" at bounding box center [41, 151] width 62 height 10
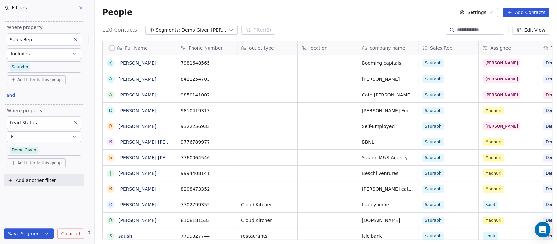
click at [33, 184] on button "Add another filter" at bounding box center [44, 180] width 80 height 12
click at [35, 194] on span "Contact properties" at bounding box center [32, 194] width 42 height 7
type input "***"
click at [30, 219] on div "Tags" at bounding box center [44, 218] width 66 height 7
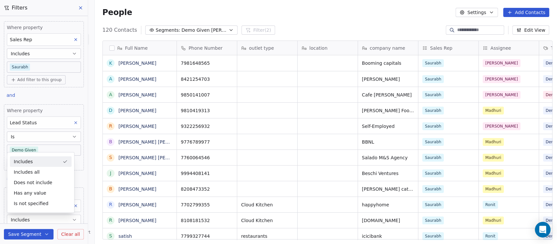
click at [25, 165] on div "Includes" at bounding box center [41, 161] width 62 height 10
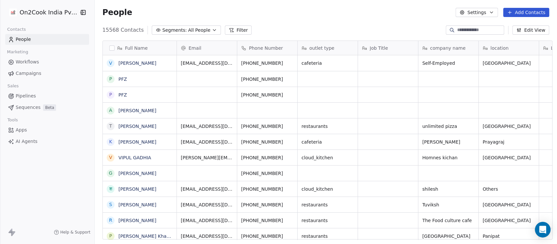
scroll to position [208, 459]
click at [188, 27] on span "All People" at bounding box center [199, 30] width 22 height 7
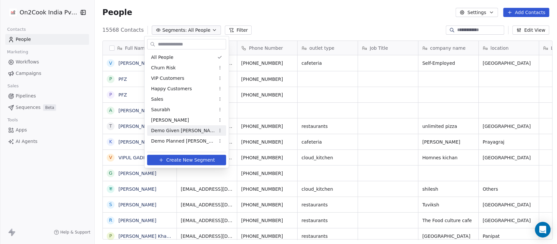
click at [171, 128] on span "Demo Given [PERSON_NAME]" at bounding box center [183, 130] width 64 height 7
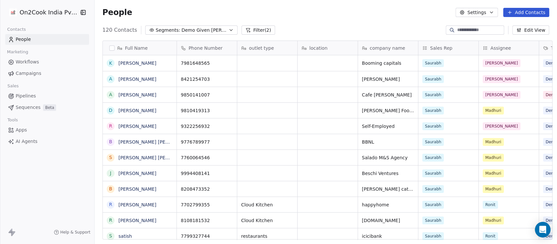
click at [246, 27] on button "Filter (2)" at bounding box center [259, 29] width 34 height 9
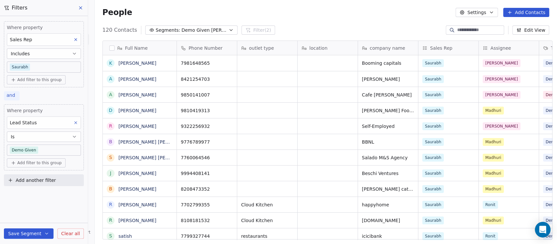
click at [10, 96] on span "and" at bounding box center [11, 94] width 8 height 5
click at [51, 94] on html "On2Cook India Pvt. Ltd. Contacts People Marketing Workflows Campaigns Sales Pip…" at bounding box center [278, 122] width 557 height 244
click at [24, 184] on button "Add another filter" at bounding box center [44, 180] width 80 height 12
click at [29, 197] on span "Contact properties" at bounding box center [32, 194] width 42 height 7
type input "***"
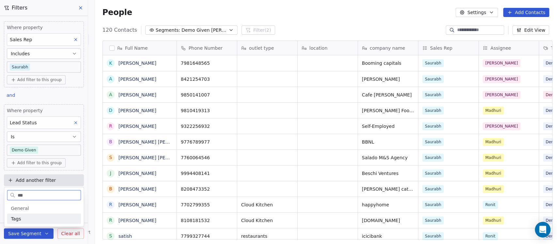
click at [24, 218] on div "Tags" at bounding box center [44, 218] width 66 height 7
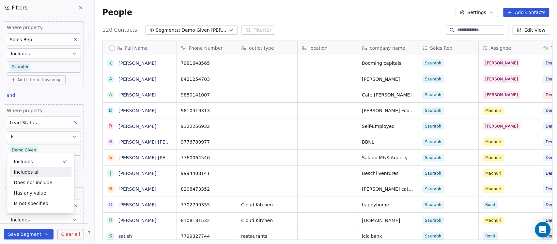
click at [34, 168] on div "Includes all" at bounding box center [41, 172] width 62 height 10
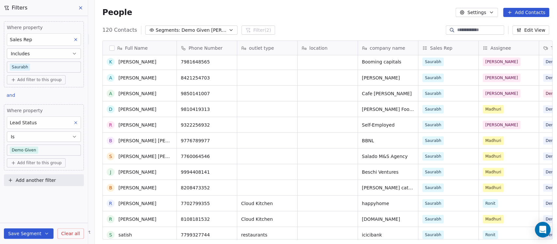
scroll to position [0, 0]
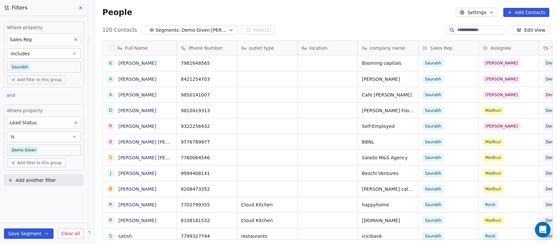
drag, startPoint x: 319, startPoint y: 45, endPoint x: 264, endPoint y: 46, distance: 55.2
drag, startPoint x: 264, startPoint y: 46, endPoint x: 306, endPoint y: 8, distance: 56.7
click at [306, 8] on div "People Settings Add Contacts" at bounding box center [326, 12] width 447 height 9
click at [268, 48] on span "outlet type" at bounding box center [261, 48] width 25 height 7
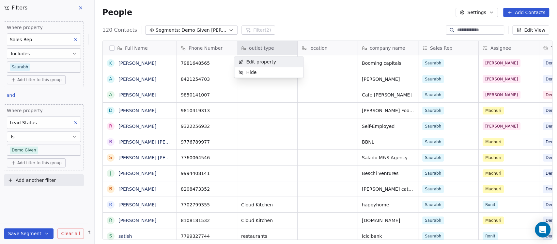
click at [268, 48] on html "On2Cook India Pvt. Ltd. Contacts People Marketing Workflows Campaigns Sales Pip…" at bounding box center [278, 122] width 557 height 244
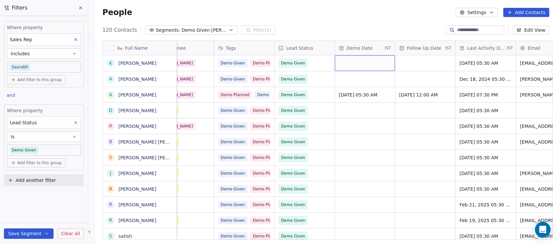
click at [348, 61] on div "grid" at bounding box center [365, 63] width 60 height 16
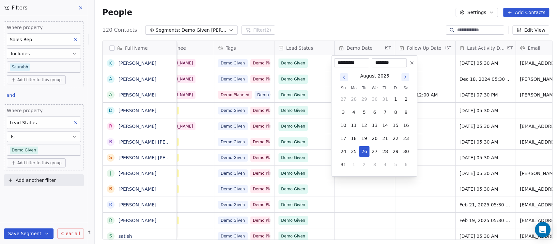
click at [470, 63] on html "On2Cook India Pvt. Ltd. Contacts People Marketing Workflows Campaigns Sales Pip…" at bounding box center [278, 122] width 557 height 244
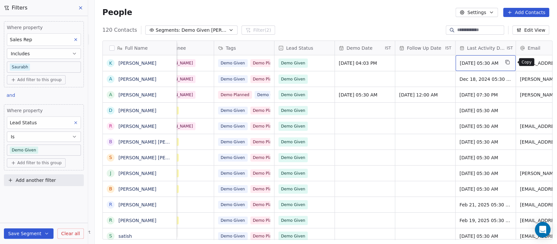
click at [509, 62] on button "grid" at bounding box center [508, 62] width 8 height 8
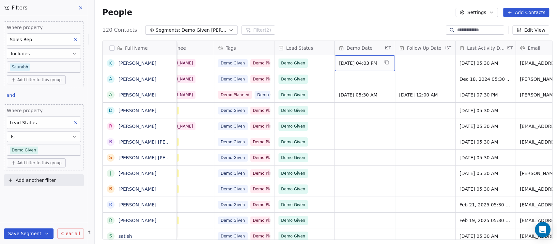
click at [367, 63] on span "[DATE] 04:03 PM" at bounding box center [359, 63] width 40 height 7
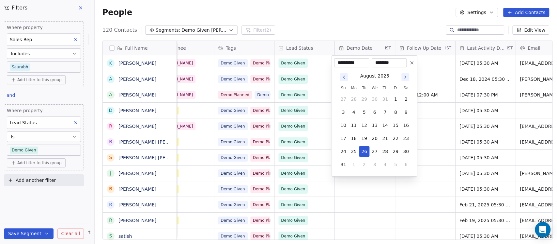
type input "**********"
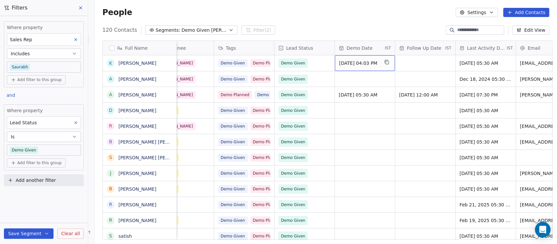
click at [349, 62] on span "[DATE] 04:03 PM" at bounding box center [359, 63] width 40 height 7
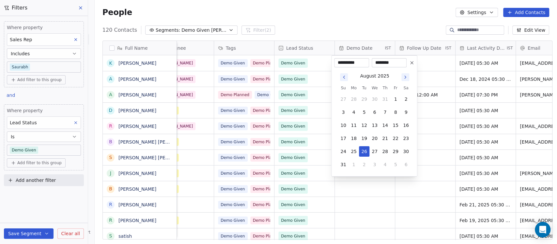
click at [345, 76] on icon "Go to previous month" at bounding box center [344, 76] width 5 height 5
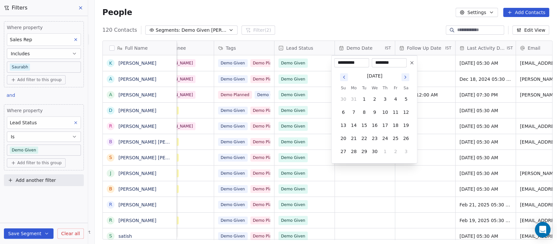
click at [345, 76] on icon "Go to previous month" at bounding box center [344, 76] width 5 height 5
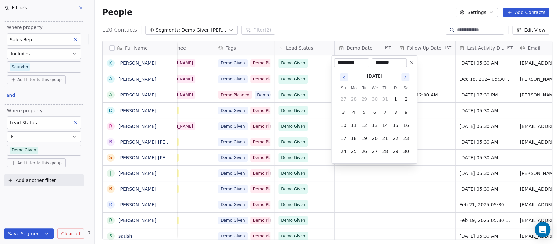
click at [404, 76] on icon "Go to next month" at bounding box center [405, 76] width 5 height 5
click at [388, 125] on button "19" at bounding box center [385, 125] width 10 height 10
type input "**********"
click at [405, 11] on html "On2Cook India Pvt. Ltd. Contacts People Marketing Workflows Campaigns Sales Pip…" at bounding box center [278, 122] width 557 height 244
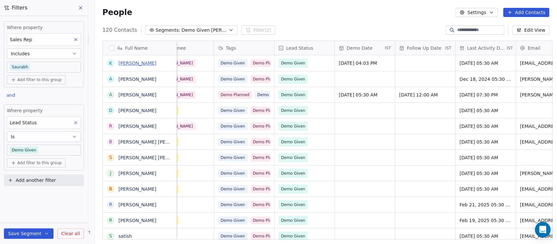
click at [130, 64] on link "[PERSON_NAME]" at bounding box center [138, 62] width 38 height 5
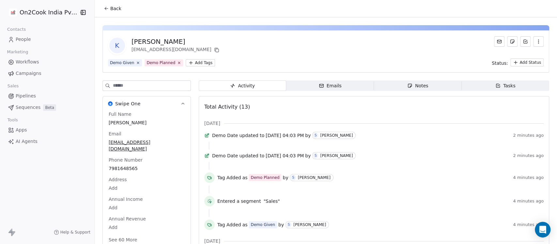
click at [414, 80] on div "K [PERSON_NAME] [EMAIL_ADDRESS][DOMAIN_NAME] Demo Given Demo Planned Add Tags S…" at bounding box center [326, 220] width 463 height 407
click at [412, 84] on div "Notes" at bounding box center [418, 85] width 21 height 7
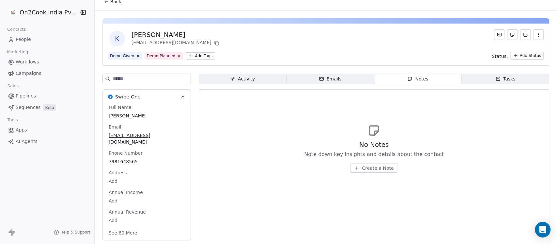
scroll to position [11, 0]
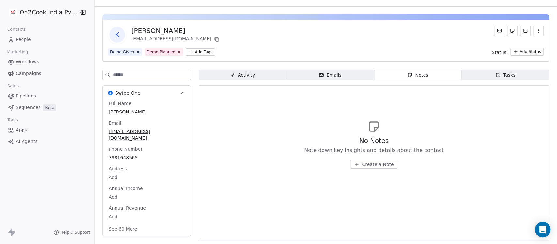
click at [112, 224] on button "See 60 More" at bounding box center [123, 229] width 37 height 12
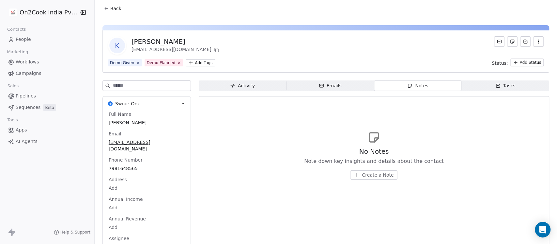
drag, startPoint x: 214, startPoint y: 42, endPoint x: 126, endPoint y: 41, distance: 87.8
click at [126, 41] on div "K [PERSON_NAME] [EMAIL_ADDRESS][DOMAIN_NAME]" at bounding box center [326, 45] width 436 height 18
copy div "[PERSON_NAME]"
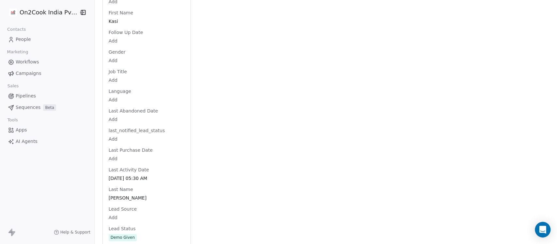
scroll to position [580, 0]
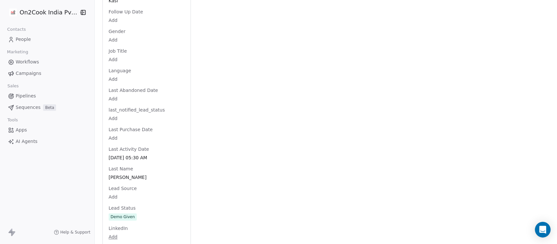
click at [133, 208] on div "Full Name [PERSON_NAME] Email [EMAIL_ADDRESS][DOMAIN_NAME] Phone Number [PHONE_…" at bounding box center [146, 180] width 79 height 1300
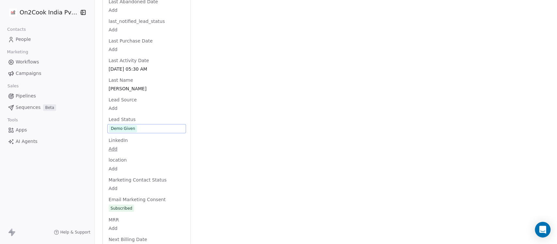
click at [133, 125] on span "Demo Given" at bounding box center [146, 128] width 75 height 7
click at [137, 125] on span "Demo Given" at bounding box center [146, 128] width 75 height 7
click at [144, 125] on span "Demo Given" at bounding box center [146, 128] width 75 height 7
click at [145, 125] on span "Demo Given" at bounding box center [146, 128] width 75 height 7
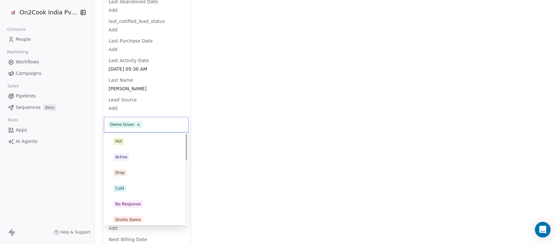
scroll to position [0, 0]
click at [133, 173] on div "Drop" at bounding box center [146, 172] width 66 height 7
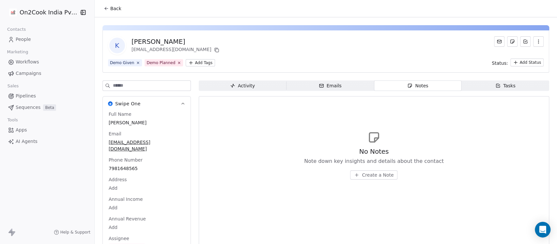
click at [370, 176] on span "Create a Note" at bounding box center [378, 174] width 32 height 7
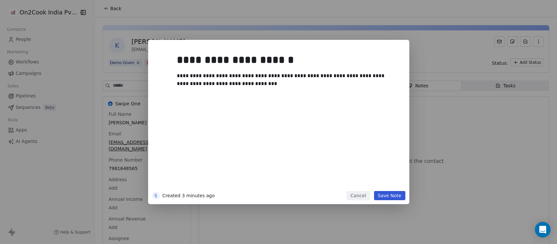
click at [384, 197] on button "Save Note" at bounding box center [389, 195] width 31 height 9
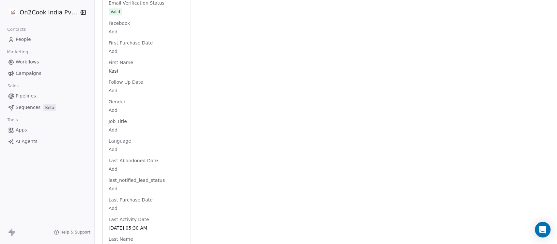
scroll to position [696, 0]
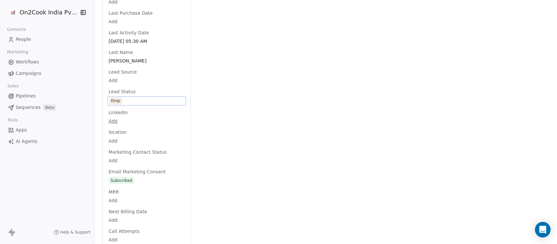
click at [331, 146] on div "Activity Activity Emails Emails Notes Notes Tasks Tasks Total Notes (1) Create …" at bounding box center [374, 52] width 351 height 1337
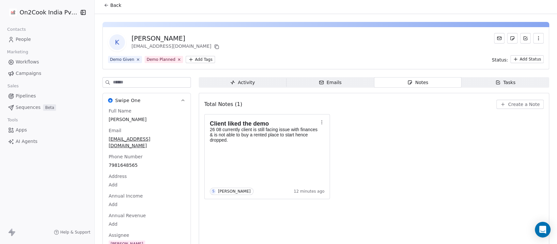
scroll to position [0, 0]
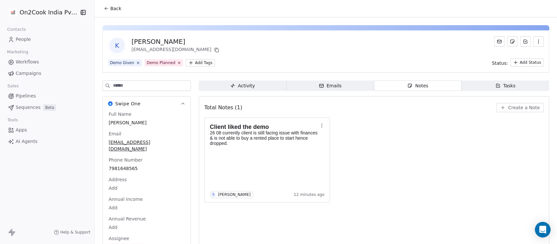
click at [115, 12] on button "Back" at bounding box center [112, 9] width 25 height 12
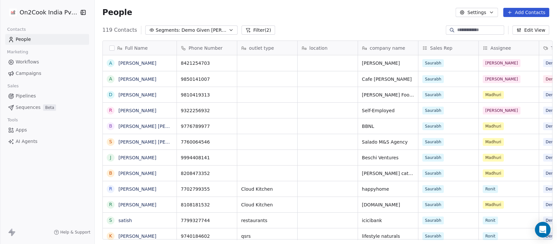
scroll to position [208, 459]
